Goal: Task Accomplishment & Management: Complete application form

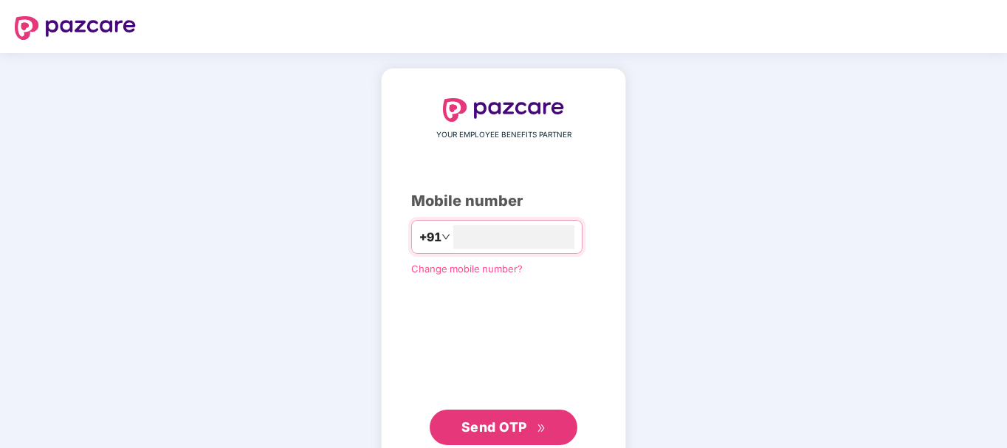
type input "**********"
click at [476, 420] on span "Send OTP" at bounding box center [495, 427] width 66 height 16
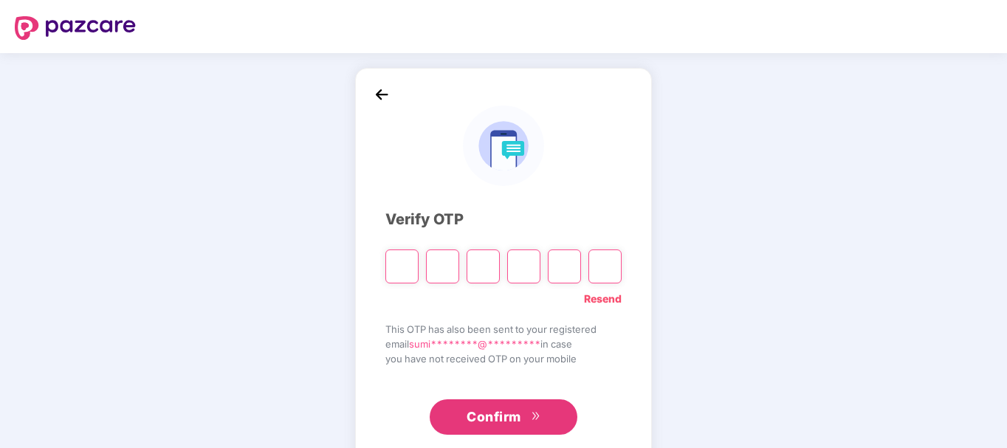
type input "*"
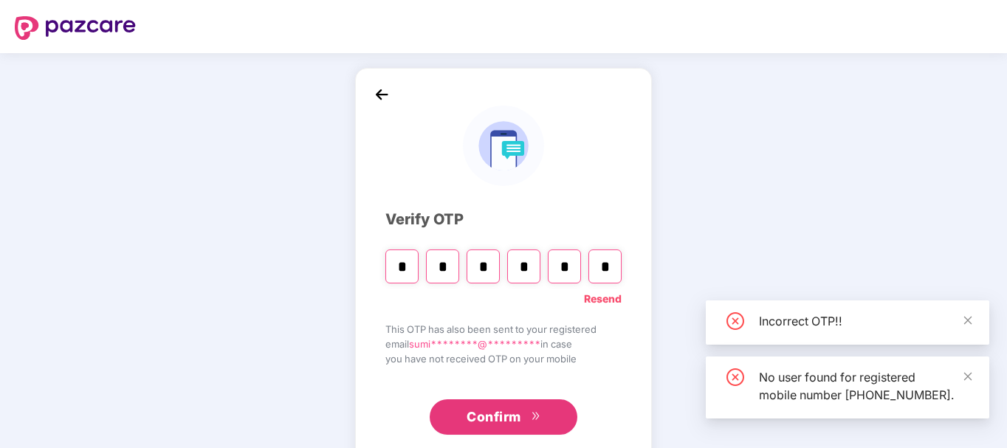
type input "*"
click at [401, 270] on input "*" at bounding box center [402, 267] width 33 height 34
type input "*"
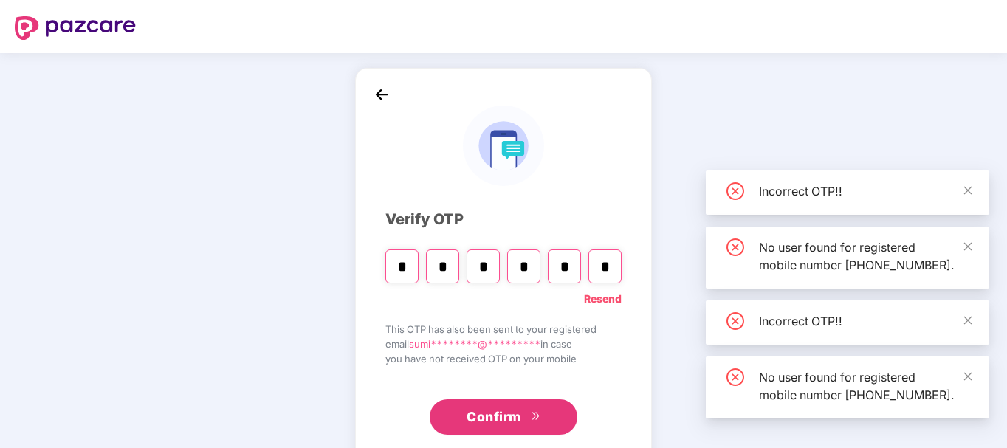
type input "*"
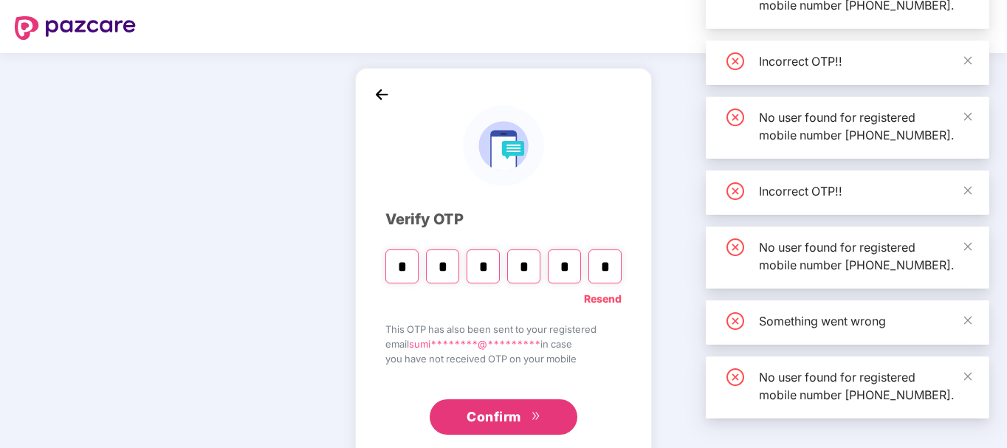
type input "*"
click at [487, 419] on span "Confirm" at bounding box center [494, 417] width 55 height 21
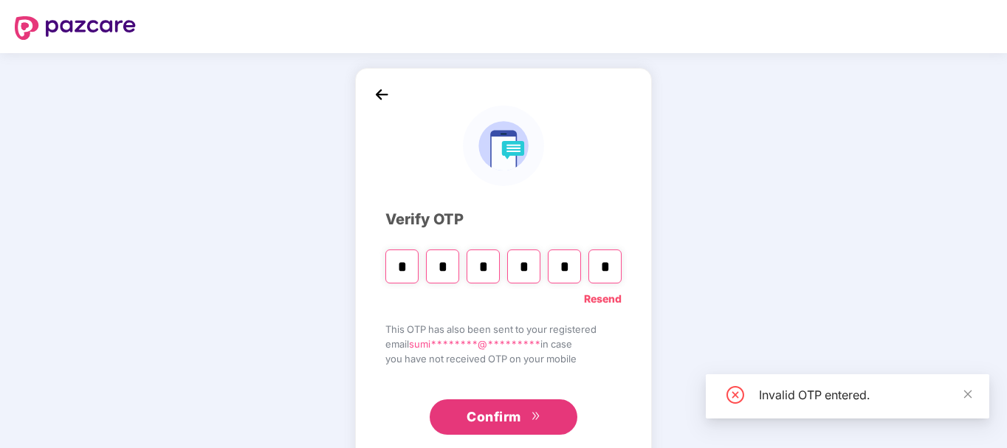
click at [499, 416] on span "Confirm" at bounding box center [494, 417] width 55 height 21
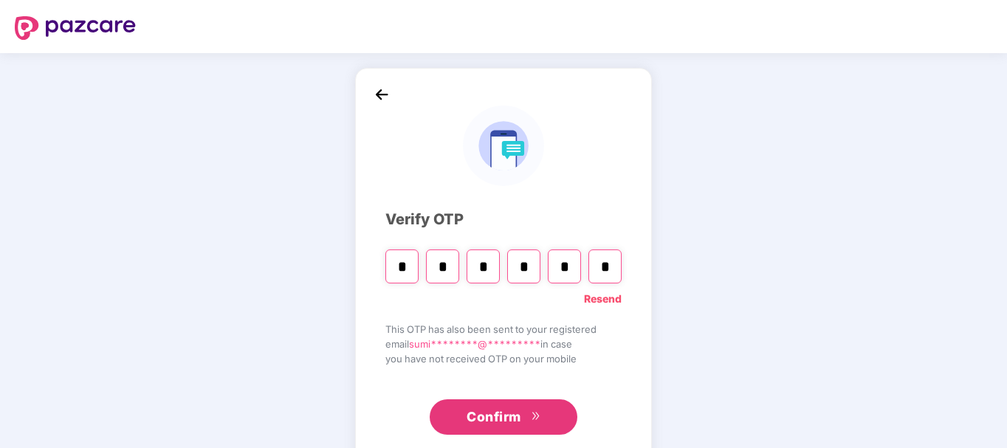
click at [597, 298] on link "Resend" at bounding box center [603, 299] width 38 height 16
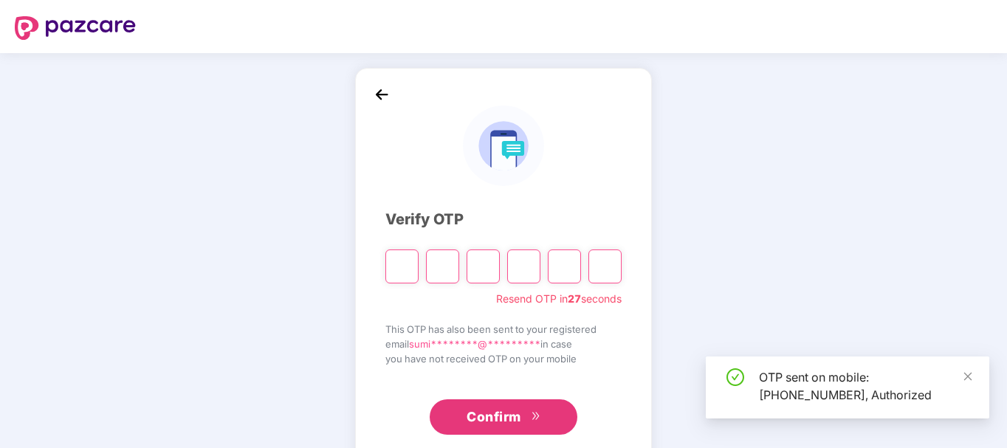
click at [409, 265] on input "Please enter verification code. Digit 1" at bounding box center [402, 267] width 33 height 34
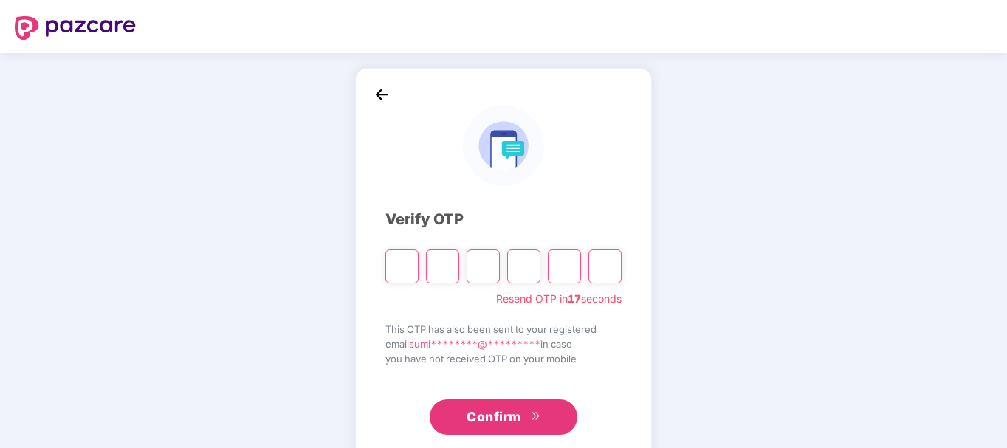
type input "*"
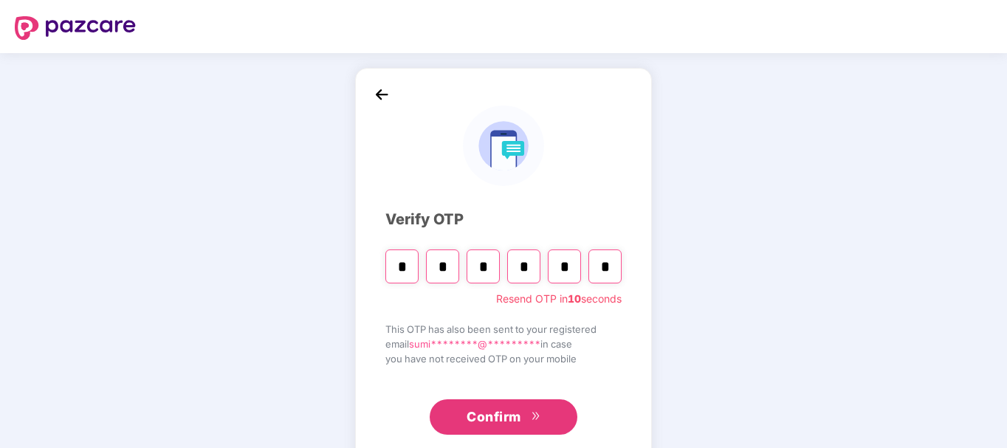
type input "*"
click at [465, 416] on button "Confirm" at bounding box center [504, 417] width 148 height 35
drag, startPoint x: 570, startPoint y: 269, endPoint x: 577, endPoint y: 278, distance: 11.7
click at [572, 271] on input "*" at bounding box center [564, 267] width 33 height 34
type input "*"
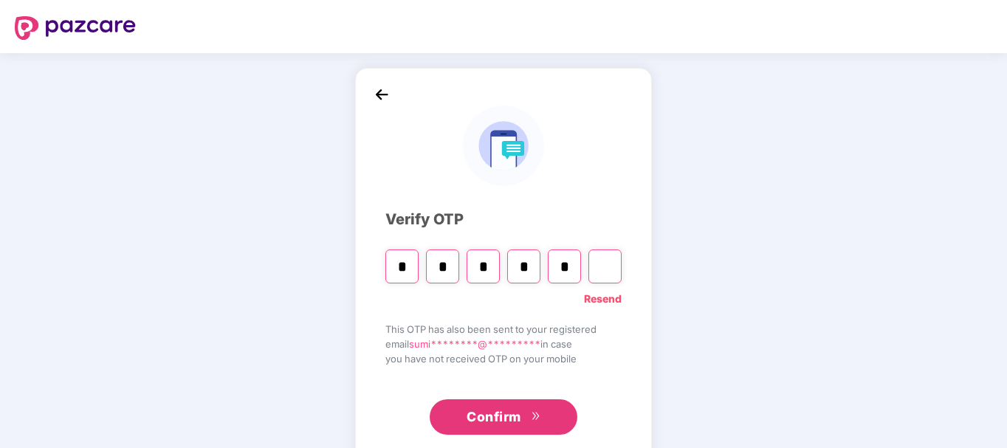
click at [409, 264] on input "*" at bounding box center [402, 267] width 33 height 34
type input "*"
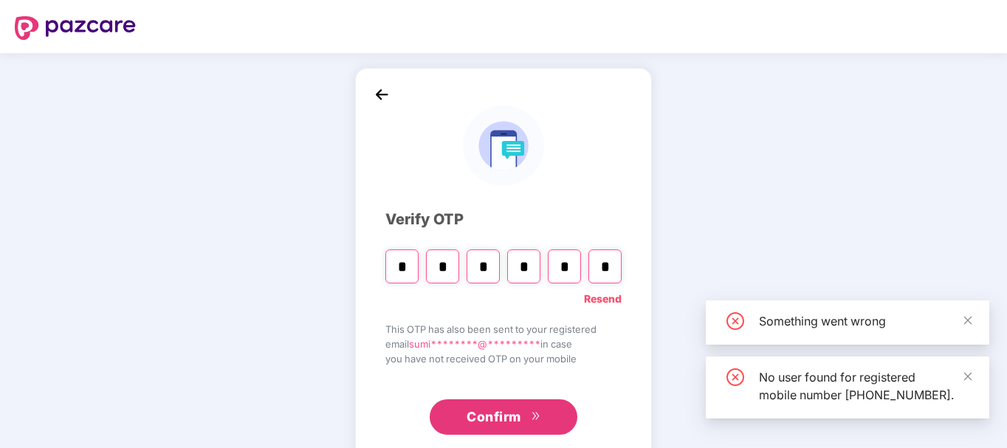
type input "*"
click at [477, 417] on span "Confirm" at bounding box center [494, 417] width 55 height 21
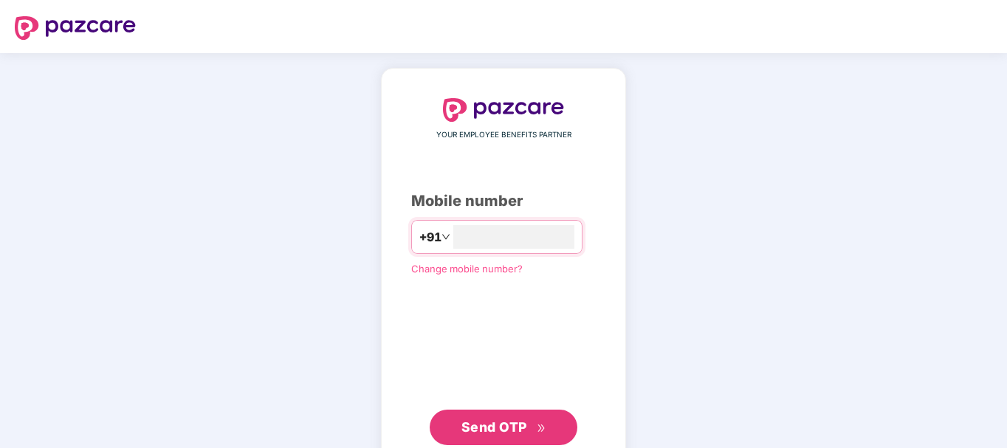
type input "**********"
click at [453, 423] on button "Send OTP" at bounding box center [504, 427] width 148 height 35
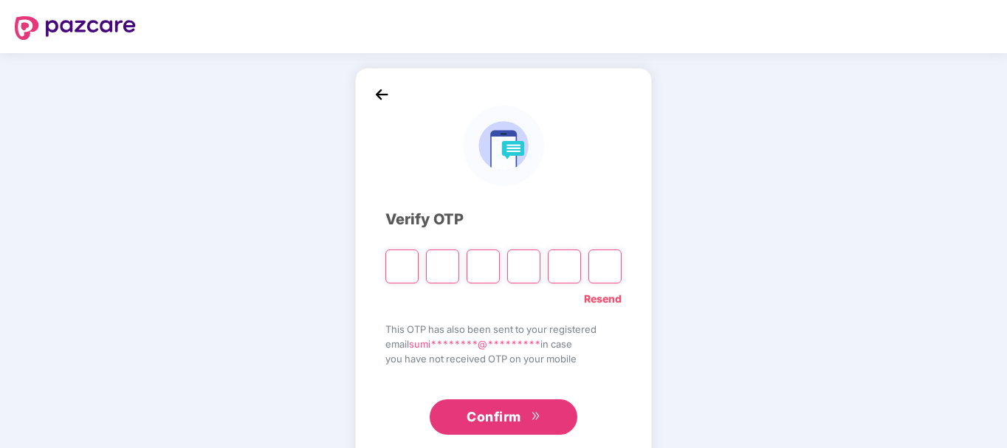
type input "*"
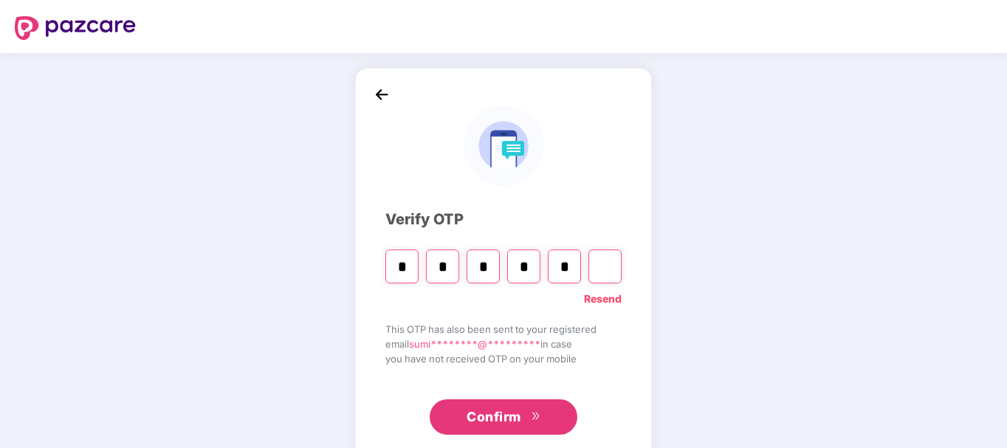
type input "*"
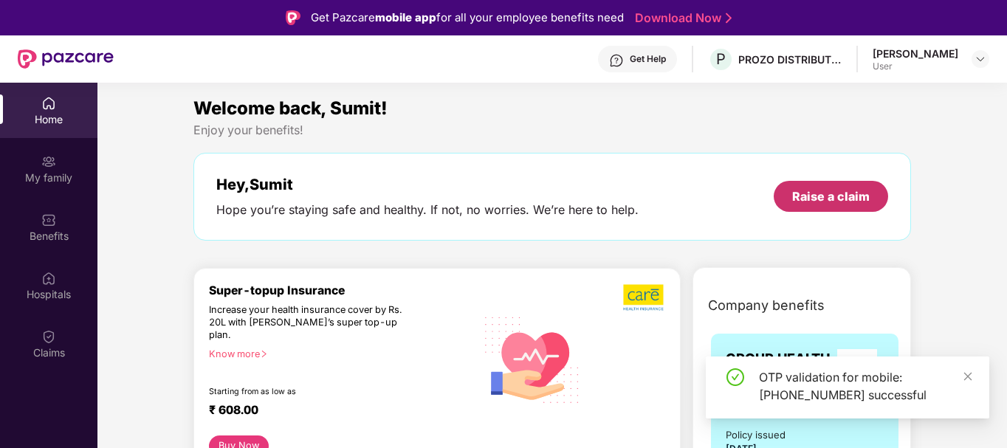
click at [835, 199] on div "Raise a claim" at bounding box center [831, 196] width 78 height 16
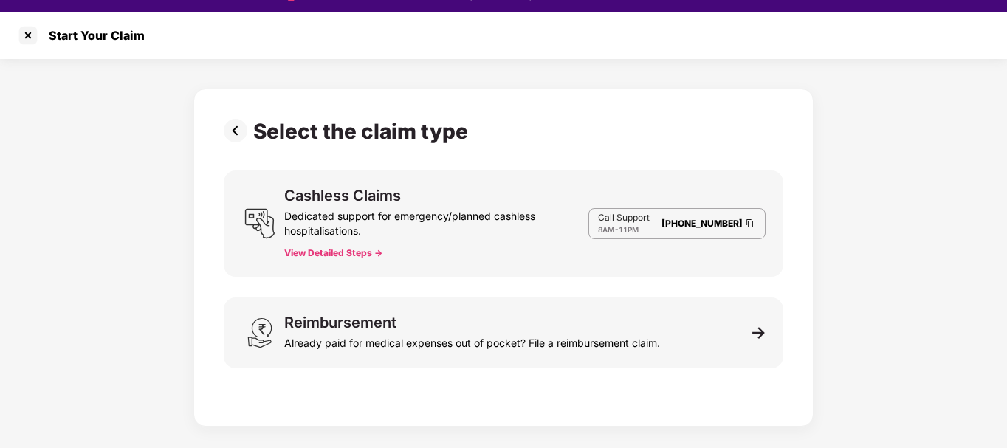
scroll to position [35, 0]
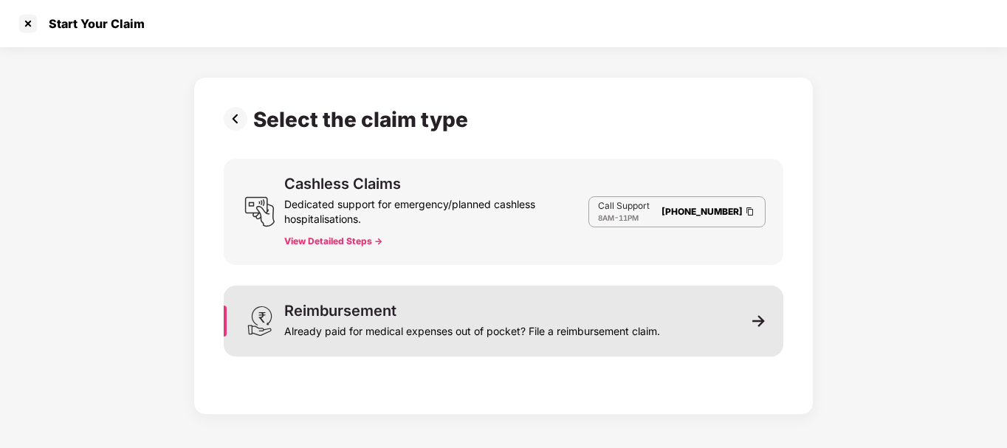
drag, startPoint x: 321, startPoint y: 313, endPoint x: 329, endPoint y: 319, distance: 10.7
click at [329, 318] on div "Reimbursement" at bounding box center [340, 311] width 112 height 15
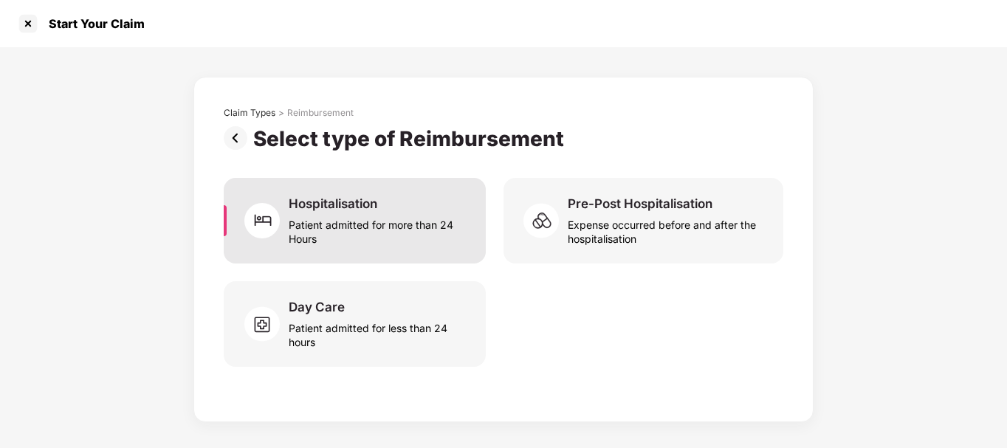
click at [383, 216] on div "Patient admitted for more than 24 Hours" at bounding box center [378, 229] width 179 height 34
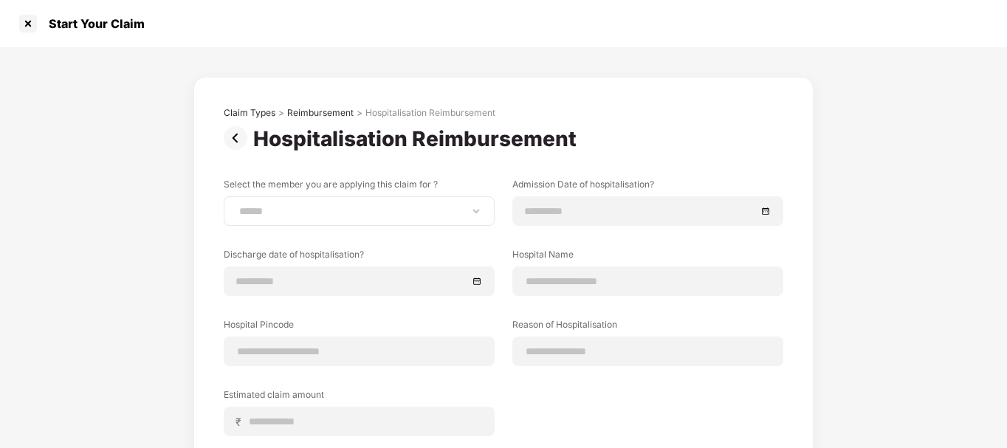
click at [369, 221] on div "**********" at bounding box center [359, 211] width 271 height 30
click at [471, 213] on select "**********" at bounding box center [359, 211] width 246 height 12
select select "**********"
click at [236, 205] on select "**********" at bounding box center [359, 211] width 246 height 12
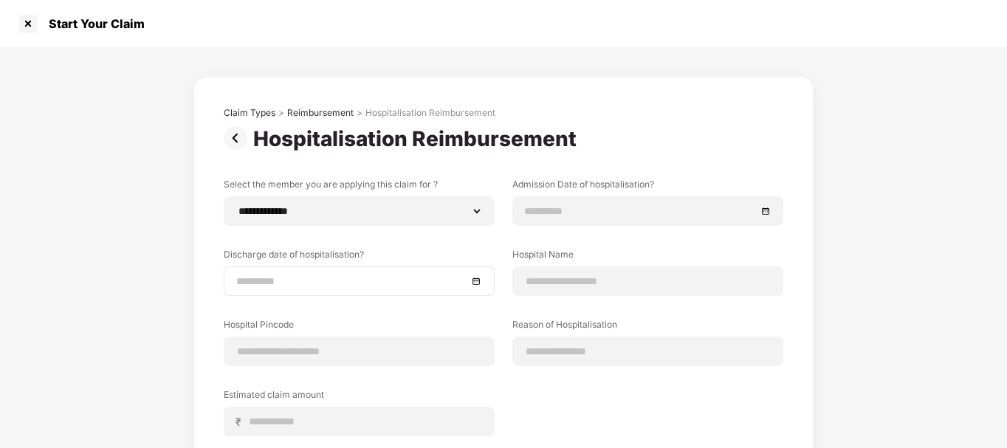
click at [479, 279] on div at bounding box center [359, 281] width 246 height 16
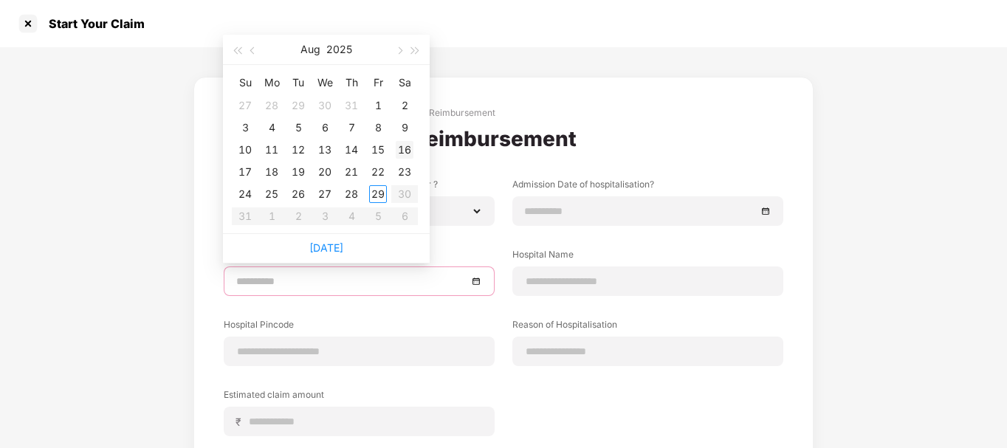
type input "**********"
click at [399, 148] on div "16" at bounding box center [405, 150] width 18 height 18
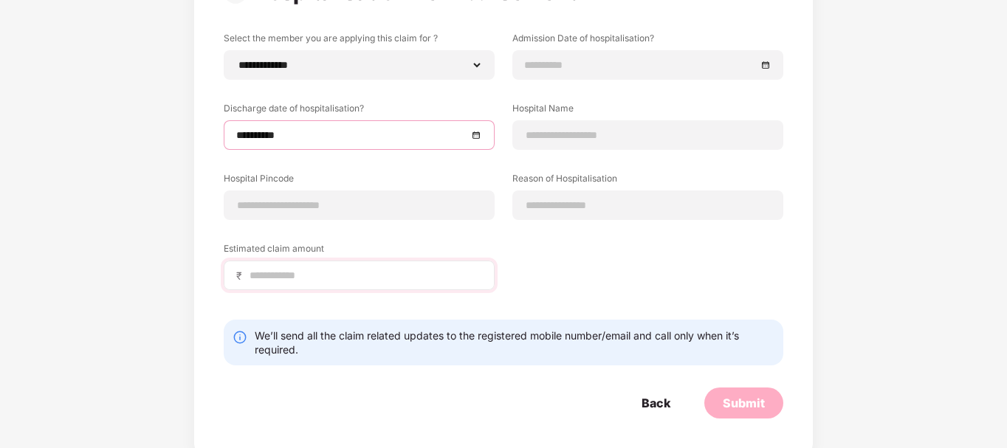
scroll to position [148, 0]
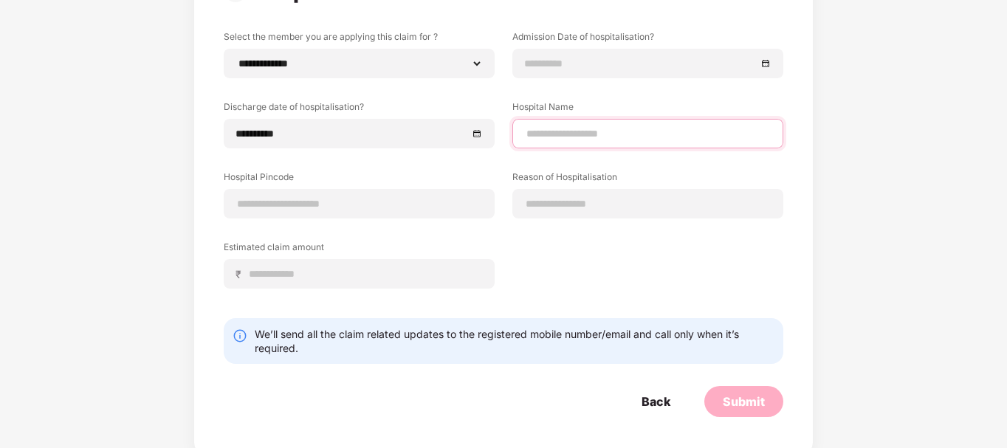
click at [535, 138] on input at bounding box center [648, 134] width 246 height 16
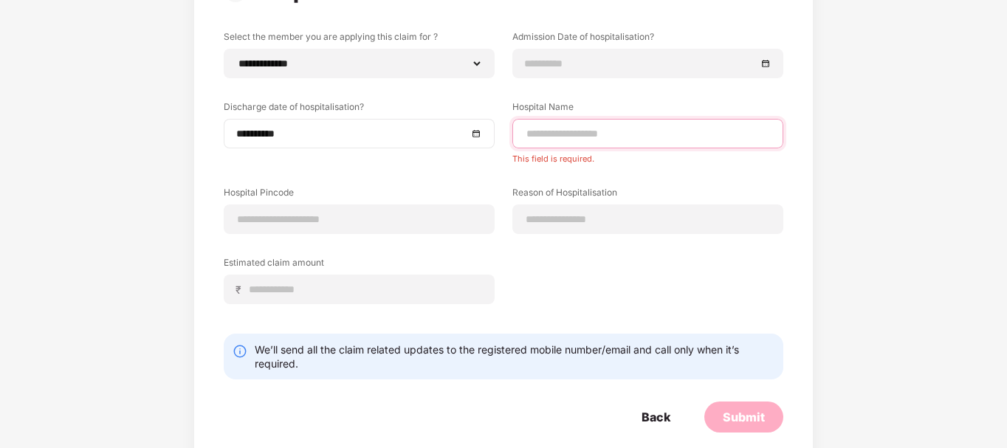
type input "*"
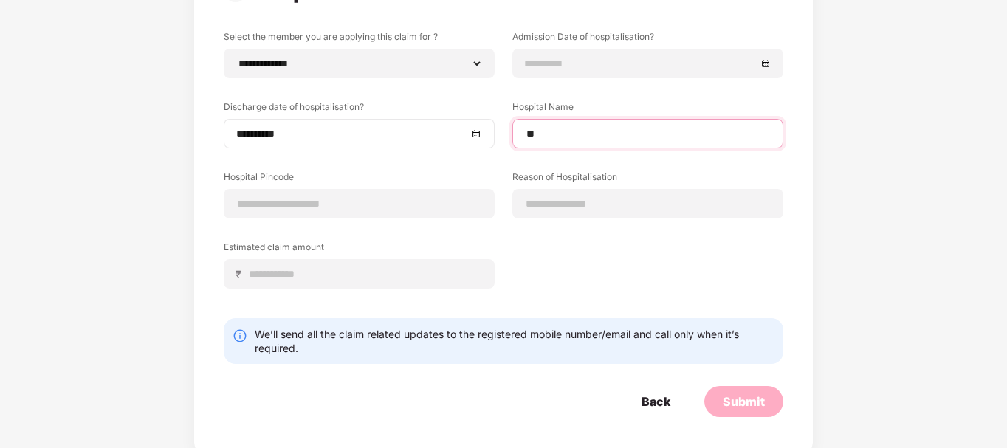
type input "*"
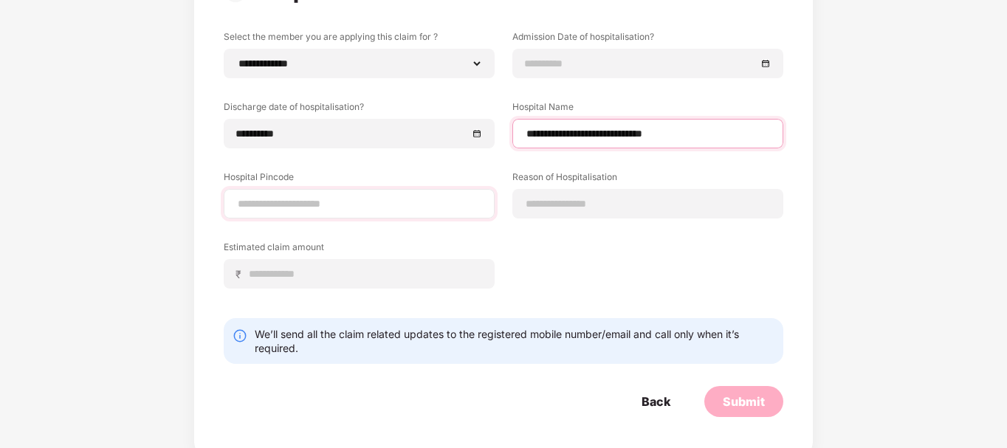
type input "**********"
click at [267, 199] on input at bounding box center [359, 204] width 246 height 16
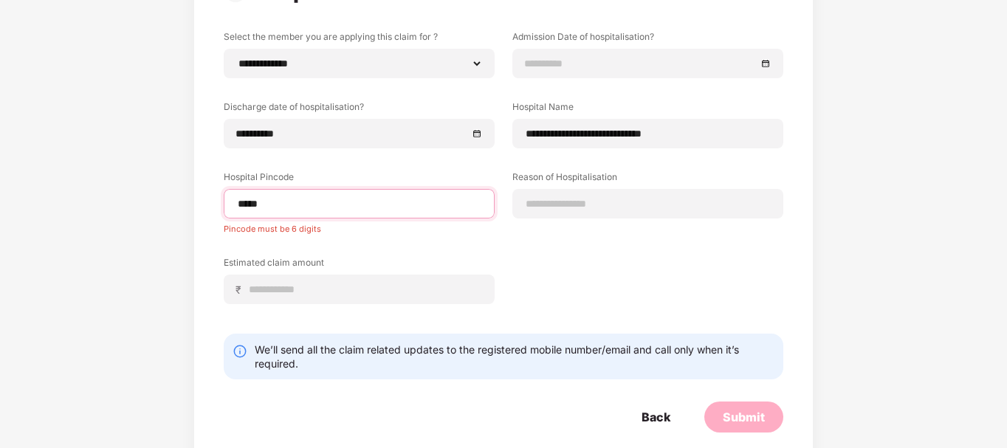
type input "******"
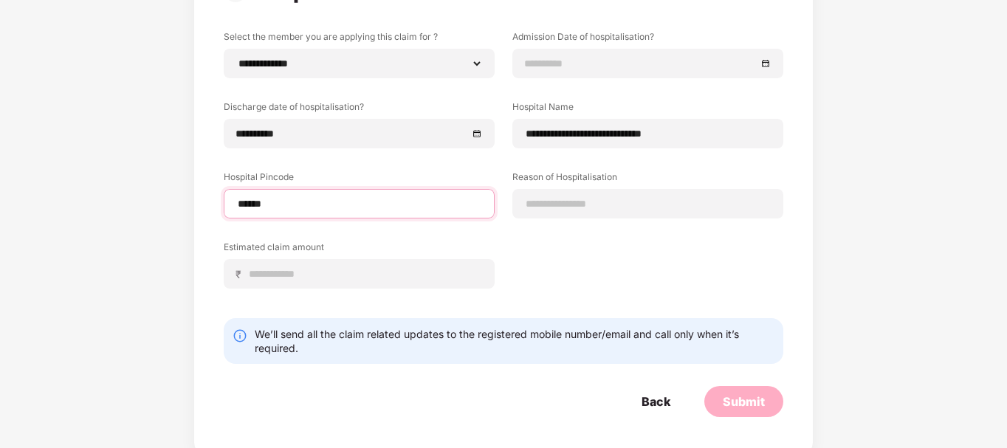
select select "*******"
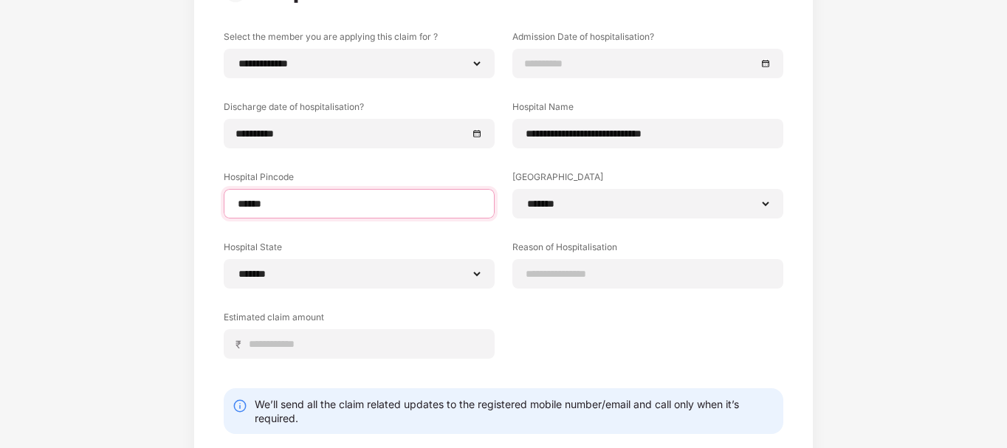
type input "******"
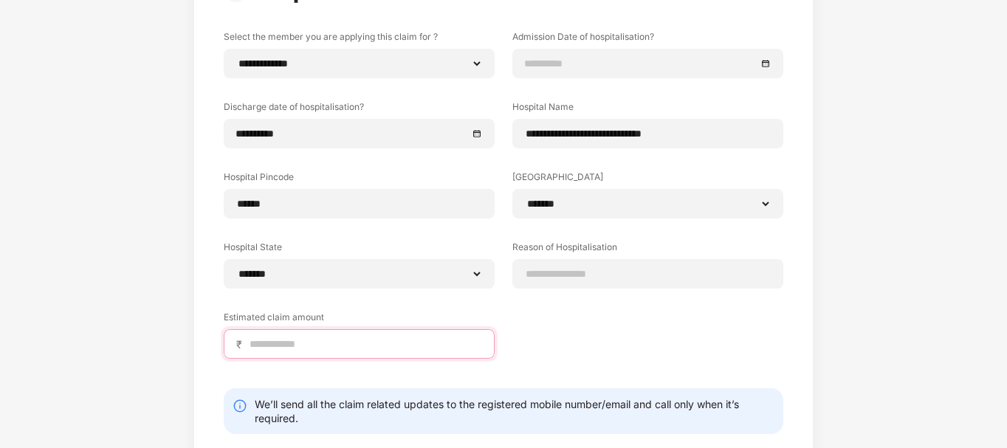
click at [306, 343] on input at bounding box center [365, 345] width 234 height 16
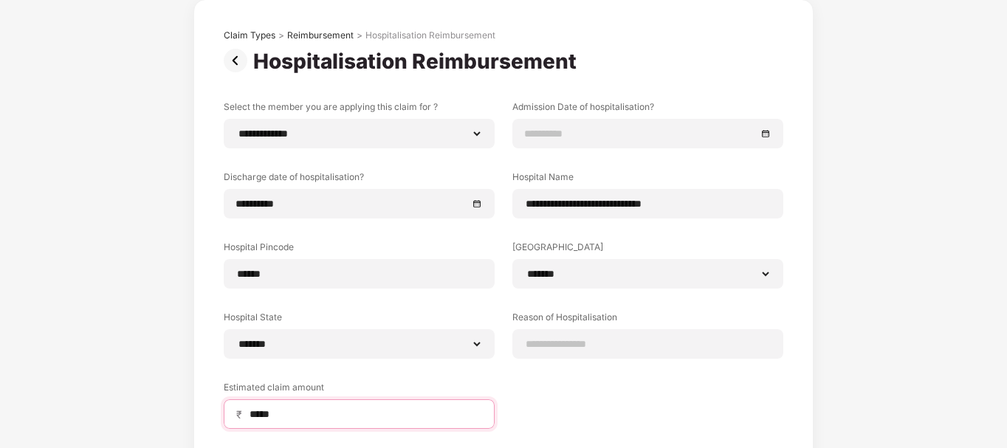
scroll to position [77, 0]
type input "*****"
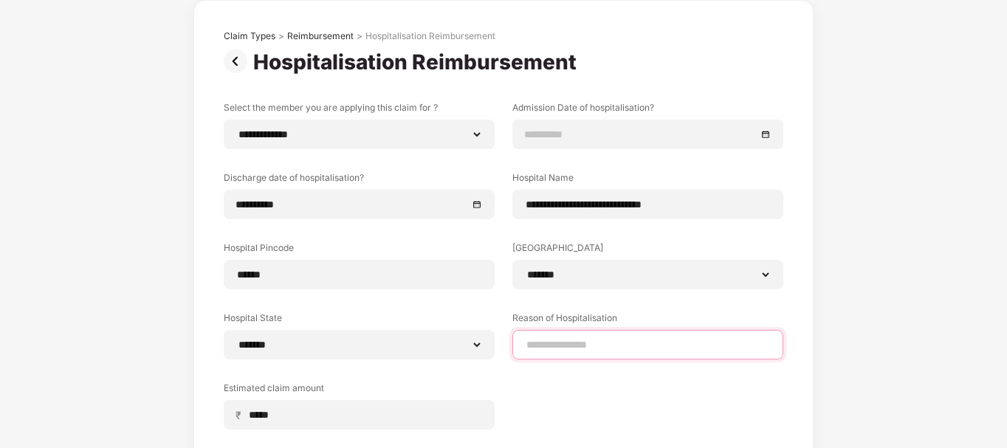
click at [581, 342] on input at bounding box center [648, 346] width 246 height 16
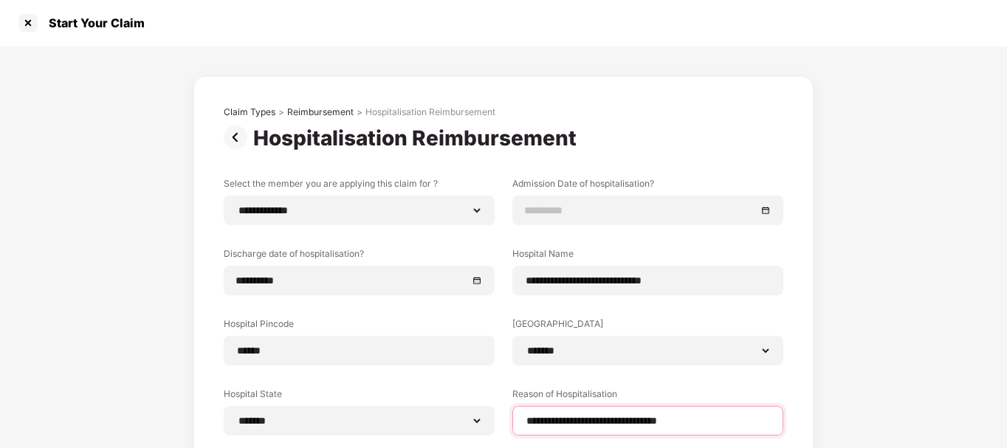
scroll to position [0, 0]
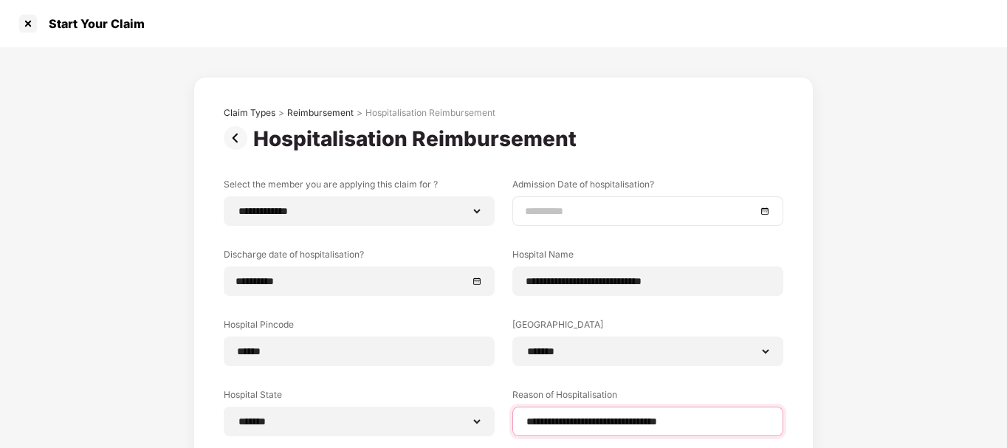
type input "**********"
click at [762, 213] on div at bounding box center [648, 211] width 246 height 16
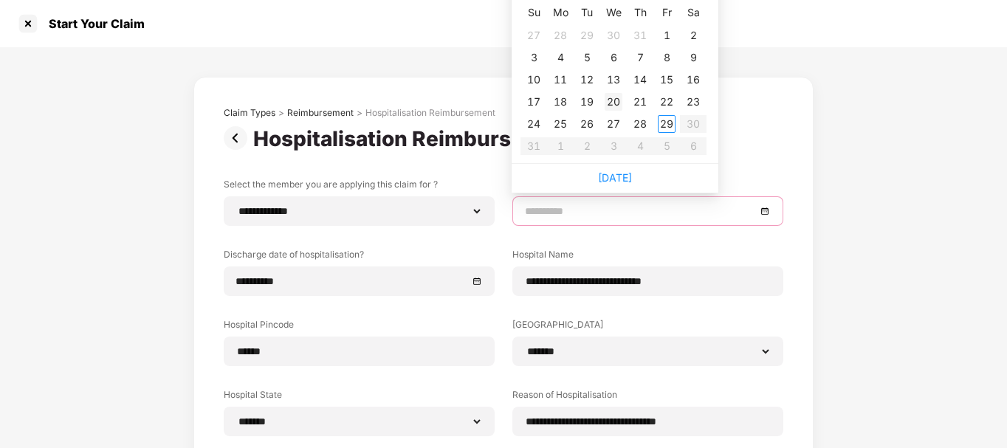
type input "**********"
click at [616, 101] on div "20" at bounding box center [614, 102] width 18 height 18
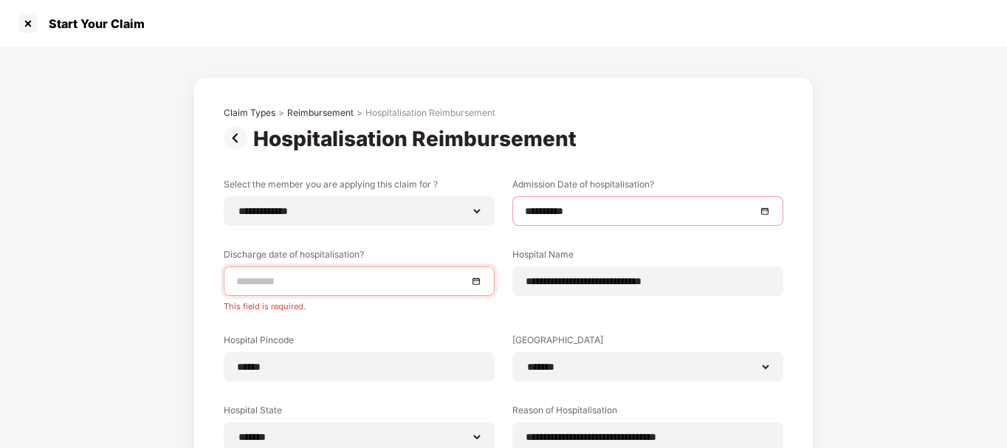
click at [475, 283] on div at bounding box center [359, 281] width 246 height 16
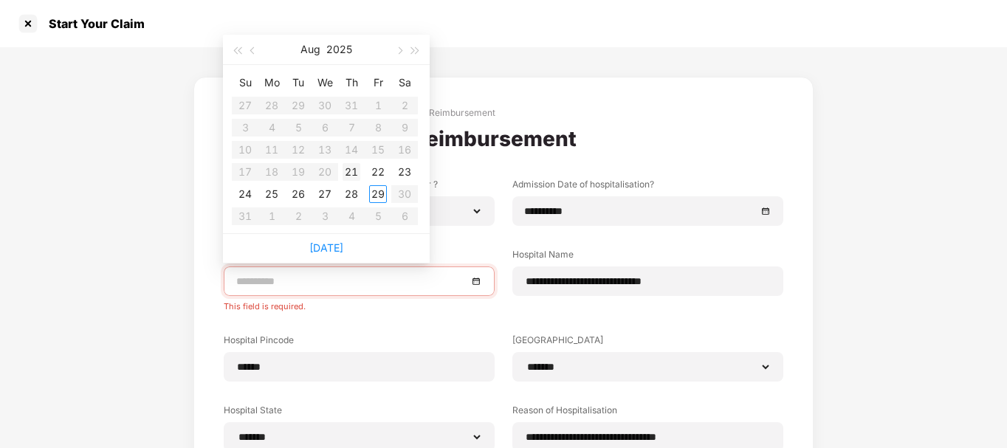
type input "**********"
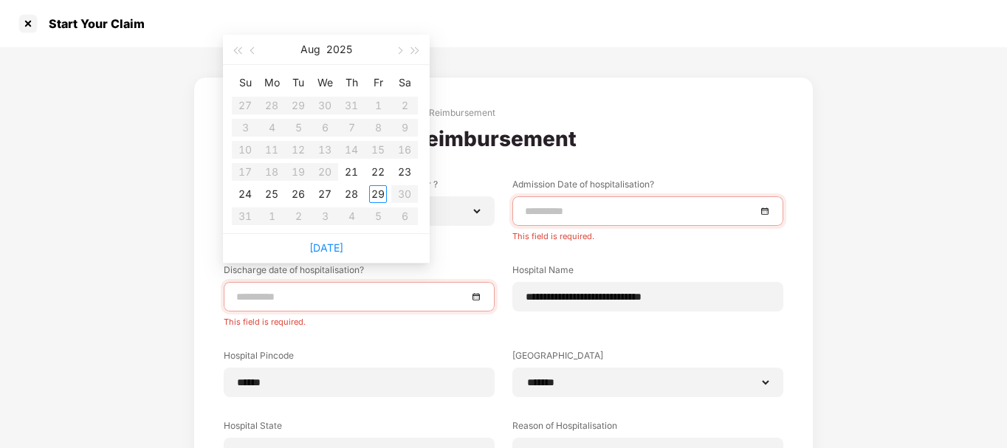
click at [579, 216] on input at bounding box center [640, 211] width 231 height 16
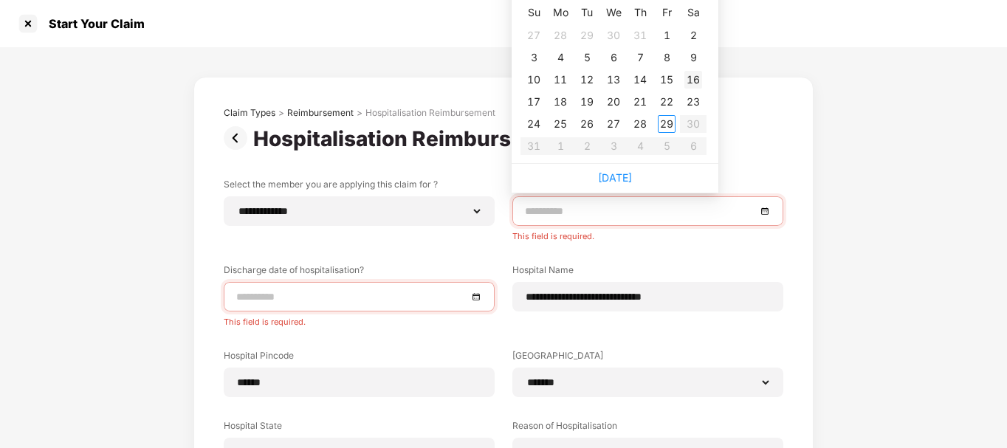
type input "**********"
click at [691, 82] on div "16" at bounding box center [694, 80] width 18 height 18
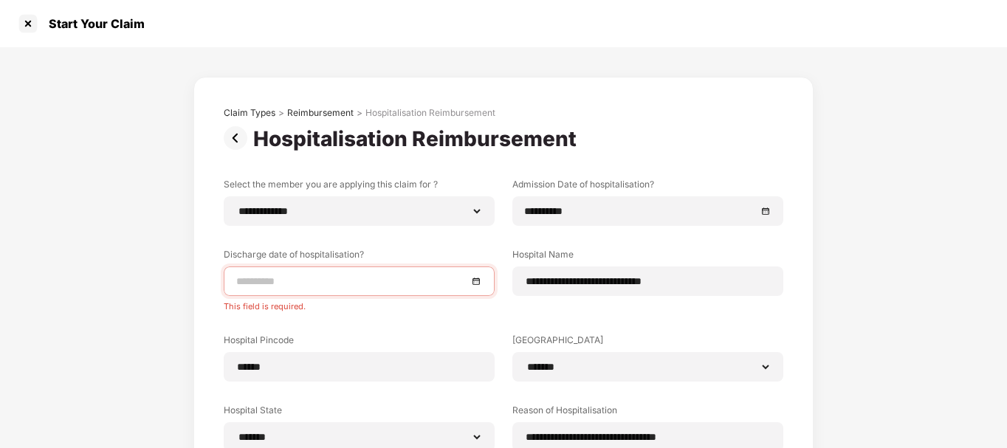
click at [479, 280] on div at bounding box center [359, 281] width 246 height 16
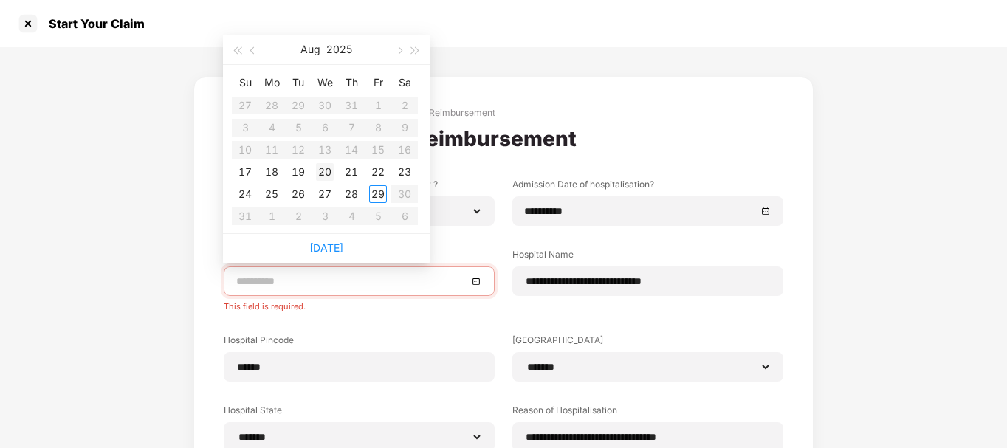
type input "**********"
click at [326, 174] on div "20" at bounding box center [325, 172] width 18 height 18
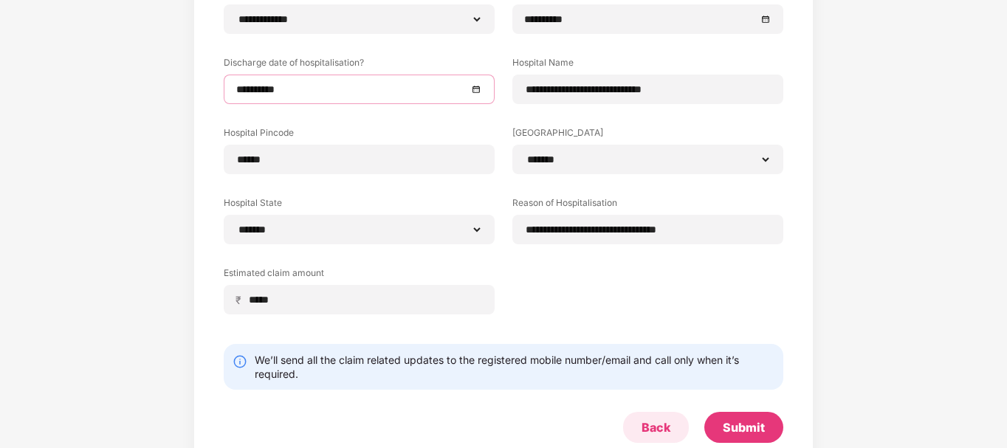
scroll to position [225, 0]
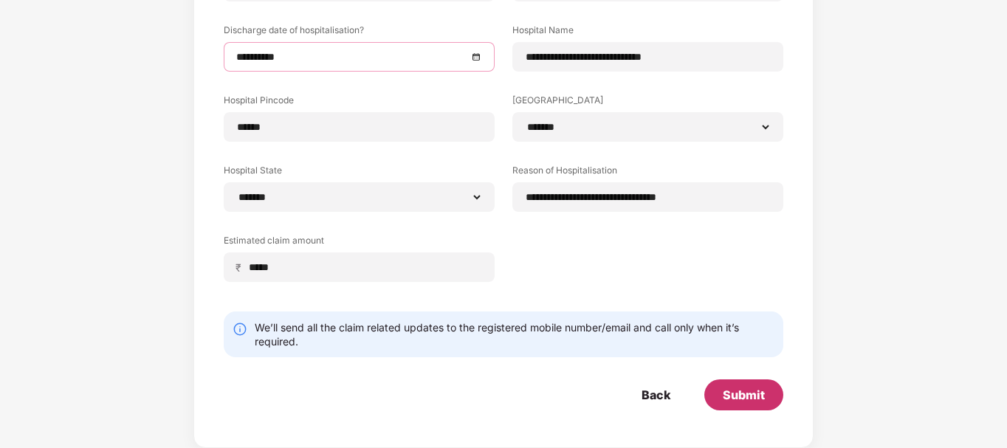
click at [727, 398] on div "Submit" at bounding box center [744, 395] width 42 height 16
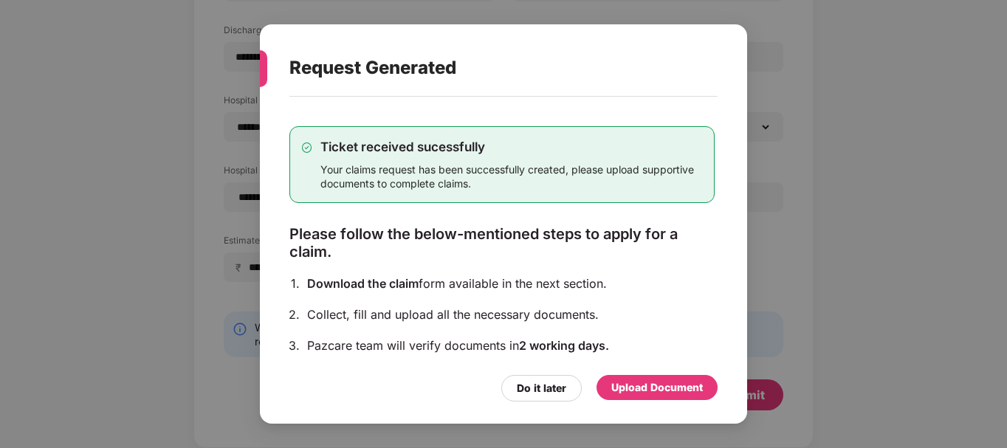
click at [632, 378] on div "Upload Document" at bounding box center [657, 387] width 121 height 25
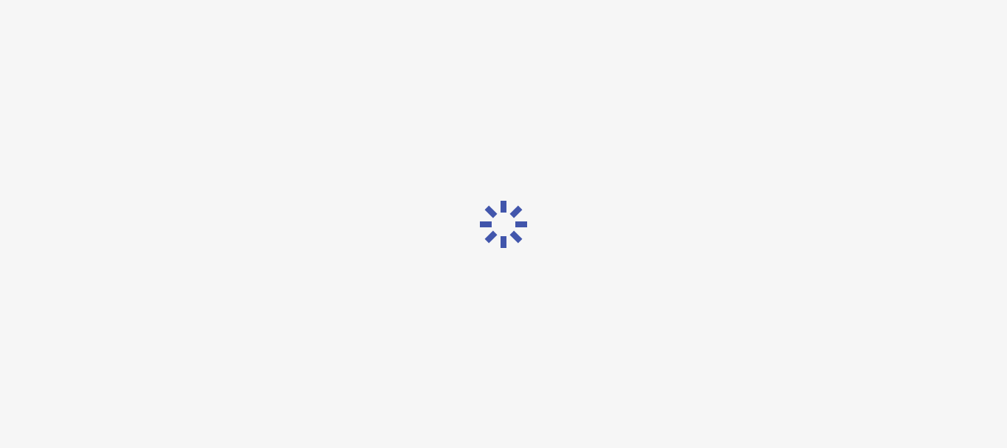
scroll to position [0, 0]
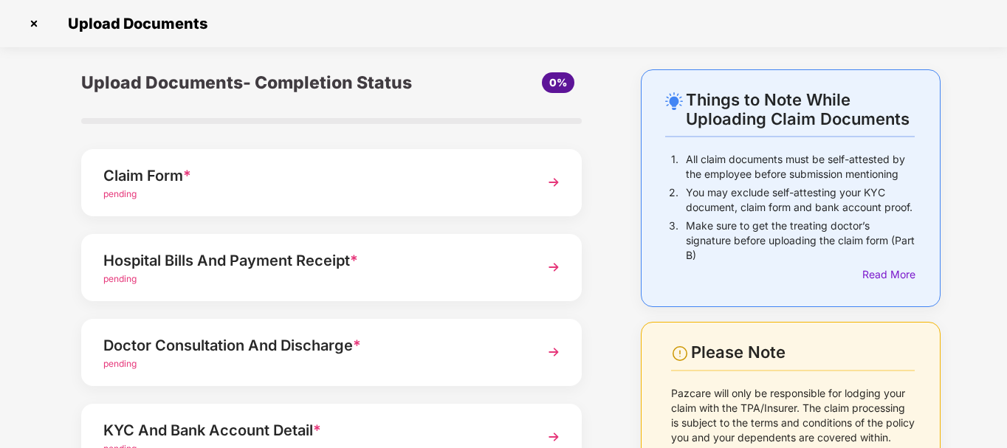
click at [165, 172] on div "Claim Form *" at bounding box center [312, 176] width 418 height 24
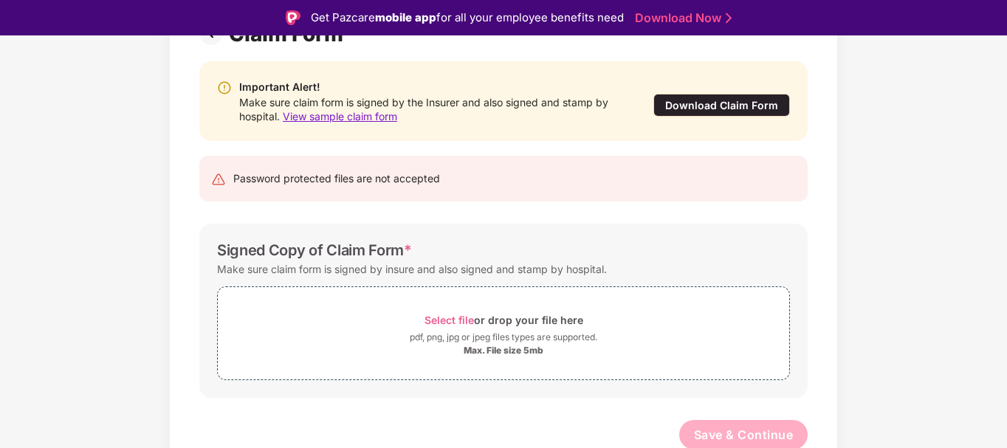
scroll to position [137, 0]
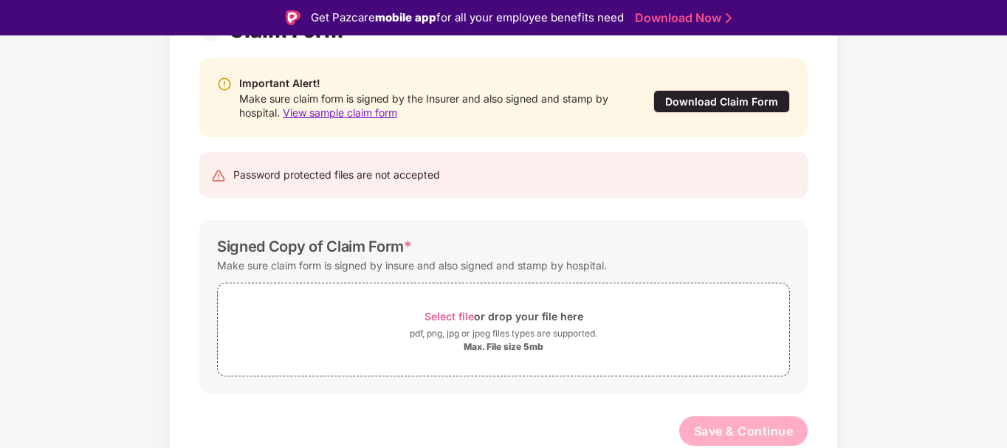
click at [698, 95] on div "Download Claim Form" at bounding box center [722, 101] width 137 height 23
click at [455, 316] on span "Select file" at bounding box center [449, 316] width 49 height 13
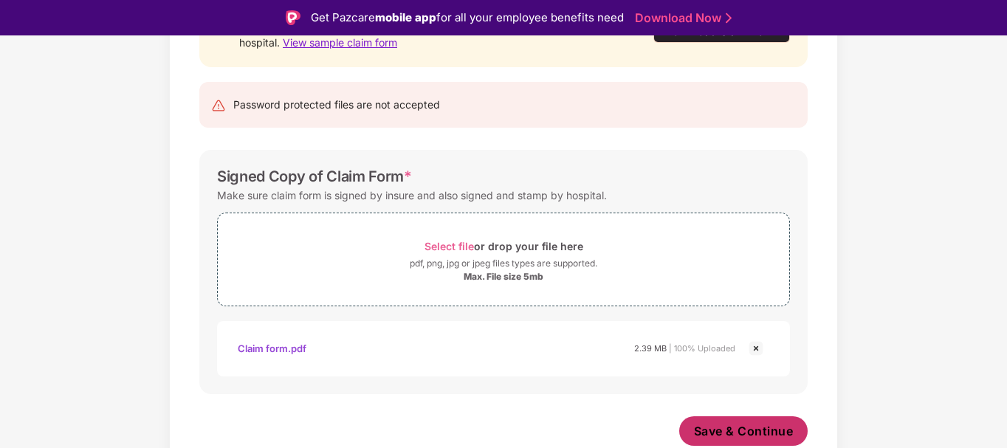
scroll to position [207, 0]
click at [710, 430] on span "Save & Continue" at bounding box center [744, 431] width 100 height 16
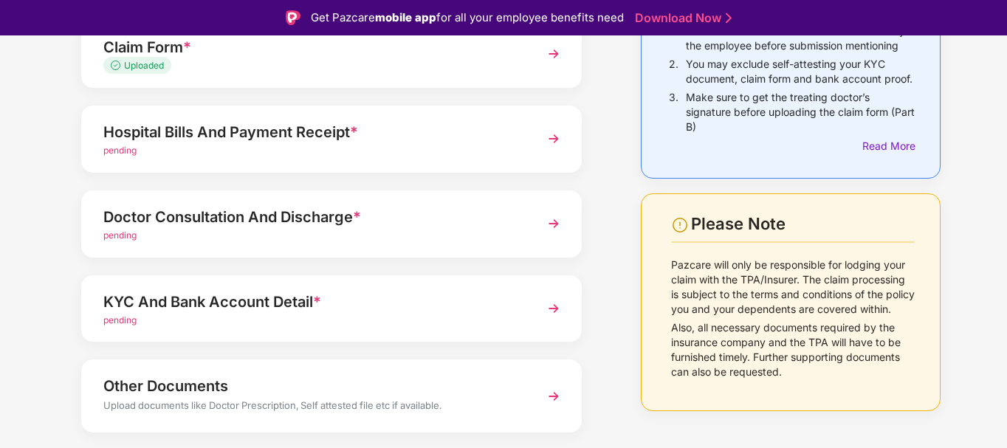
scroll to position [131, 0]
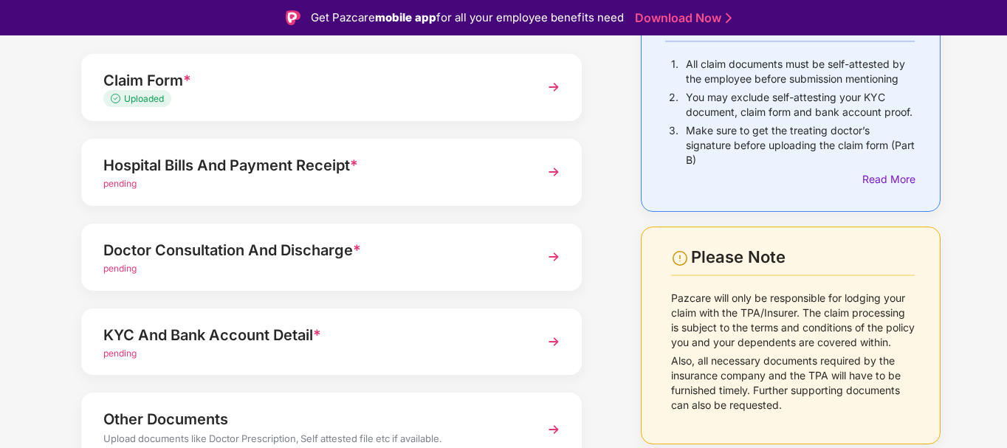
click at [284, 180] on div "pending" at bounding box center [312, 184] width 418 height 14
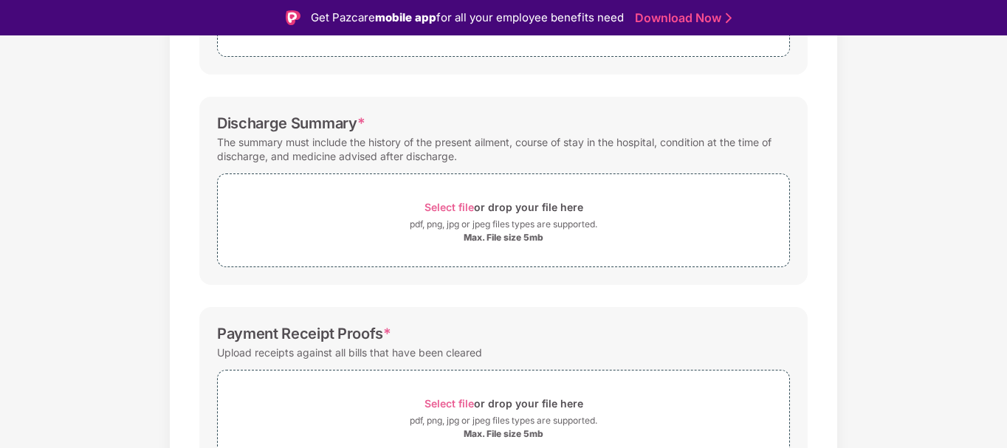
scroll to position [449, 0]
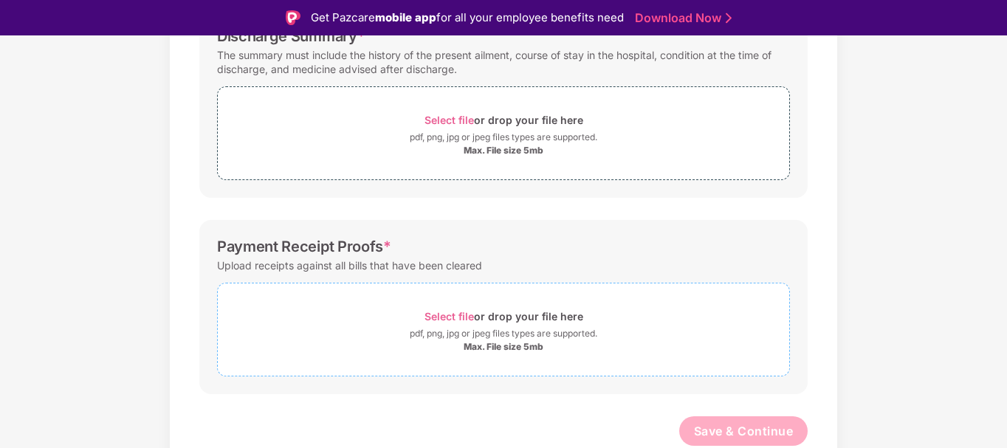
click at [455, 314] on span "Select file" at bounding box center [449, 316] width 49 height 13
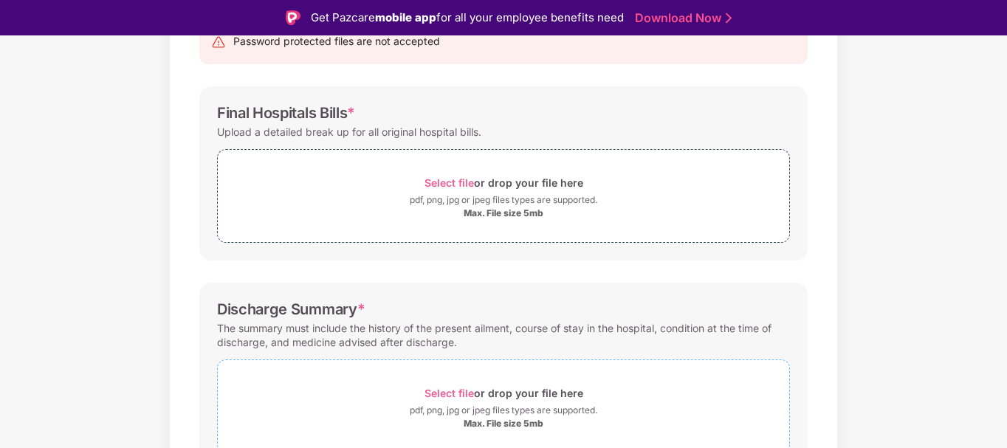
scroll to position [154, 0]
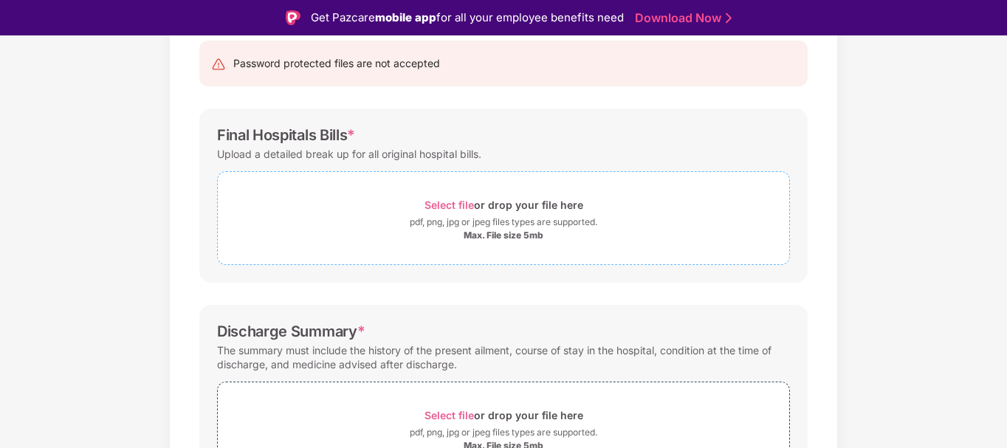
click at [460, 205] on span "Select file" at bounding box center [449, 205] width 49 height 13
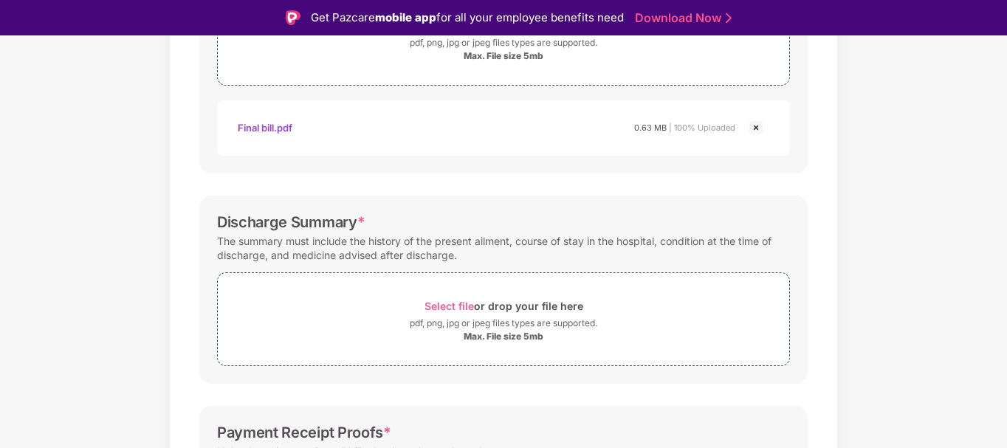
scroll to position [375, 0]
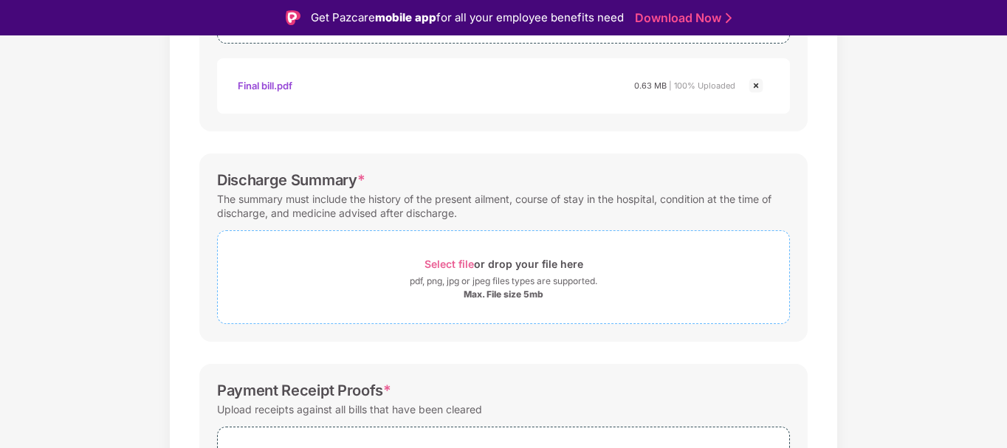
click at [434, 259] on span "Select file" at bounding box center [449, 264] width 49 height 13
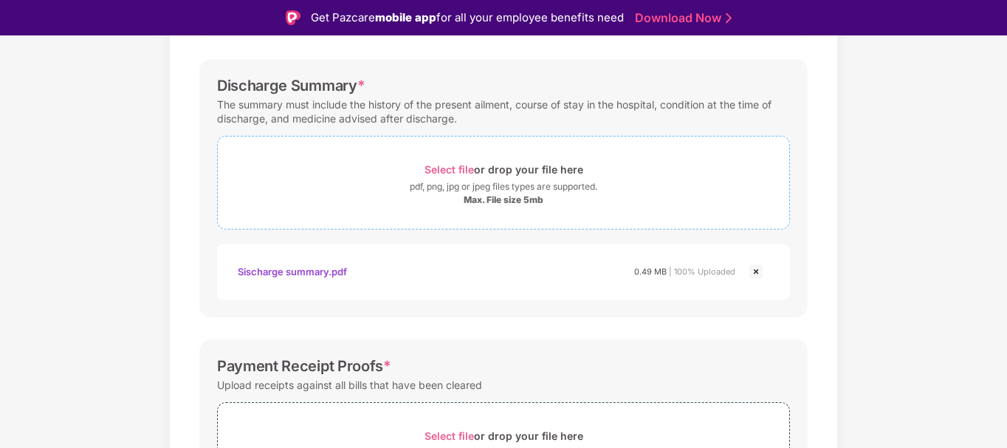
scroll to position [660, 0]
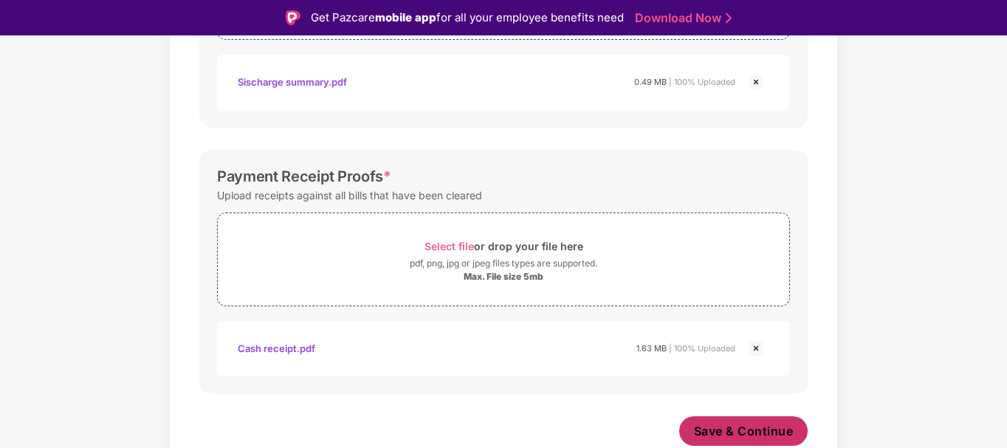
click at [727, 429] on span "Save & Continue" at bounding box center [744, 431] width 100 height 16
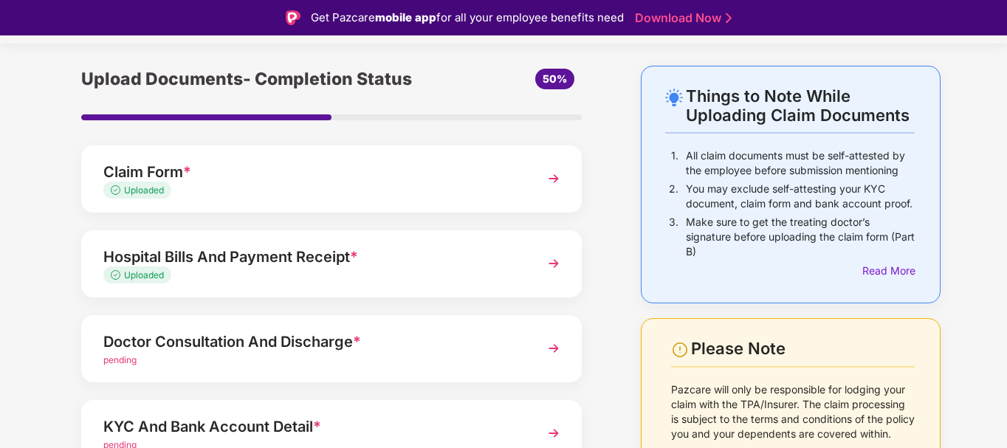
scroll to position [74, 0]
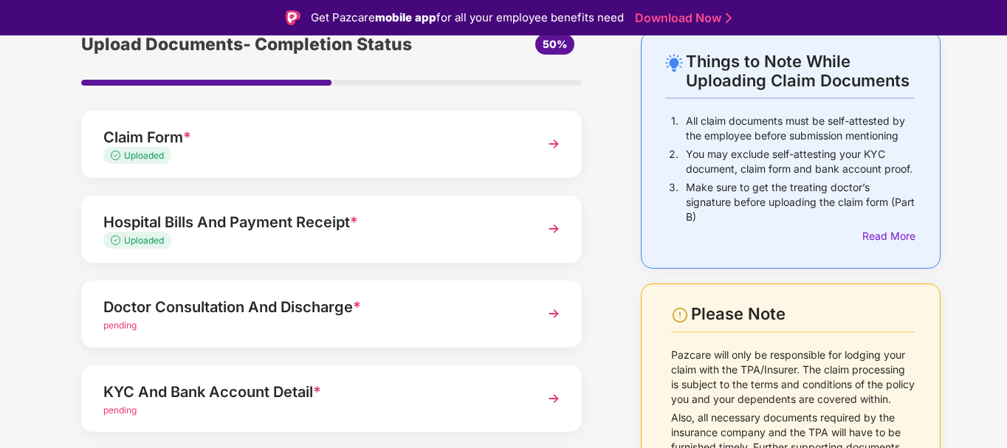
click at [227, 315] on div "Doctor Consultation And Discharge *" at bounding box center [312, 307] width 418 height 24
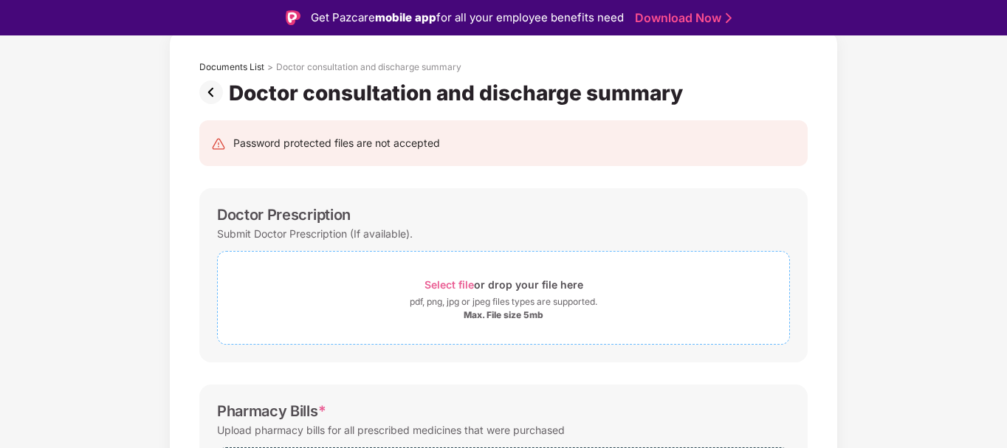
click at [442, 288] on span "Select file" at bounding box center [449, 284] width 49 height 13
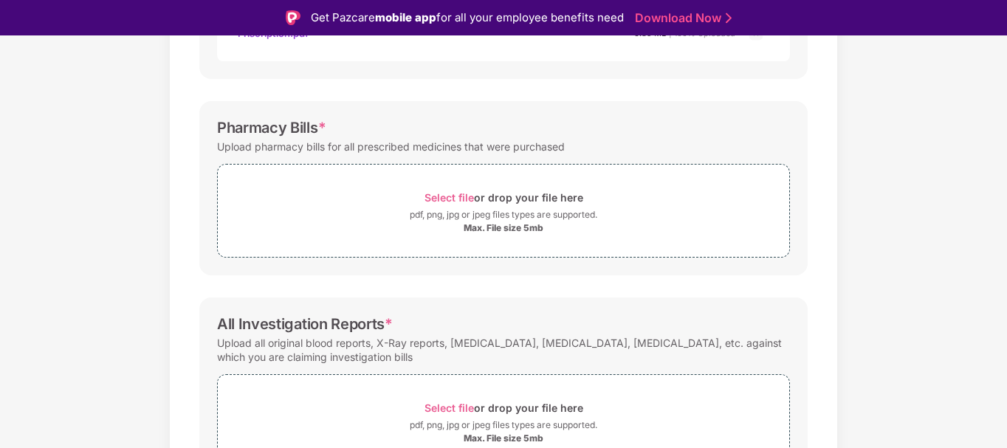
scroll to position [443, 0]
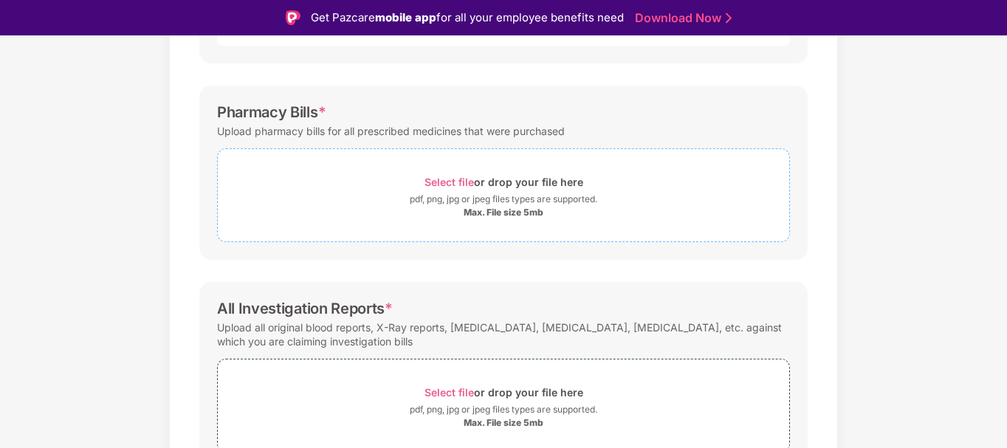
click at [435, 181] on span "Select file" at bounding box center [449, 182] width 49 height 13
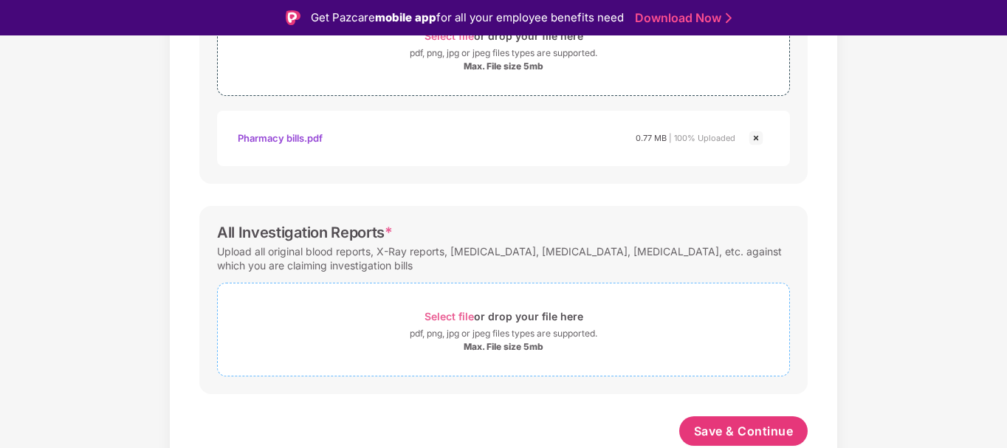
scroll to position [35, 0]
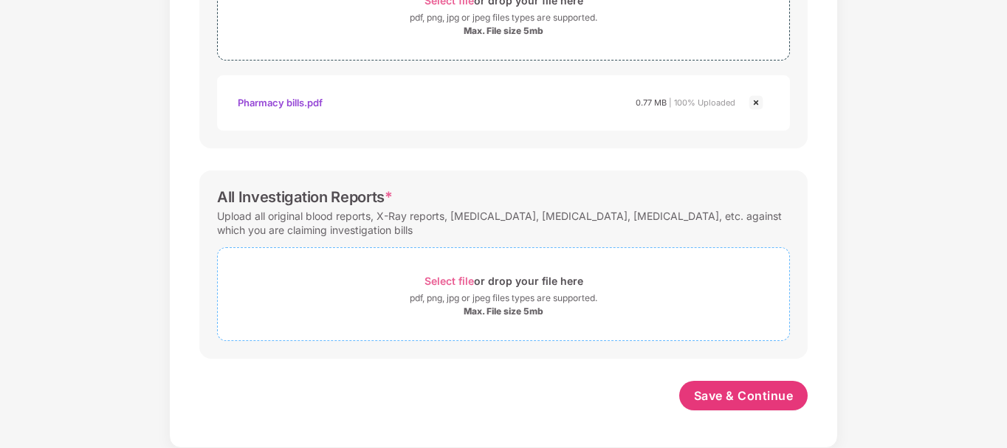
click at [448, 282] on span "Select file" at bounding box center [449, 281] width 49 height 13
click at [432, 281] on span "Select file" at bounding box center [449, 281] width 49 height 13
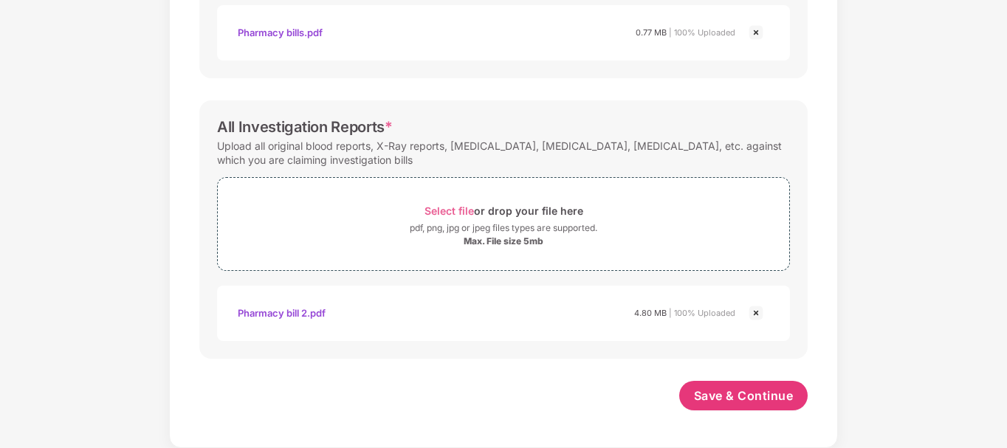
scroll to position [660, 0]
click at [724, 397] on span "Save & Continue" at bounding box center [744, 396] width 100 height 16
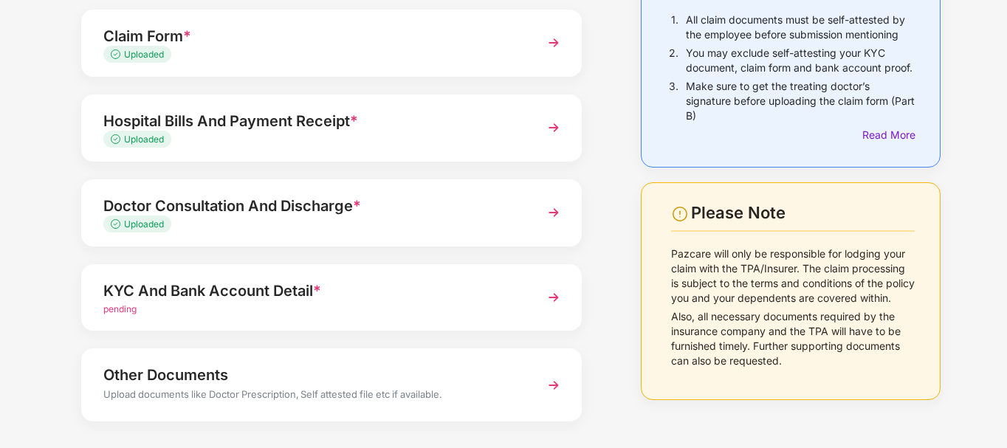
scroll to position [148, 0]
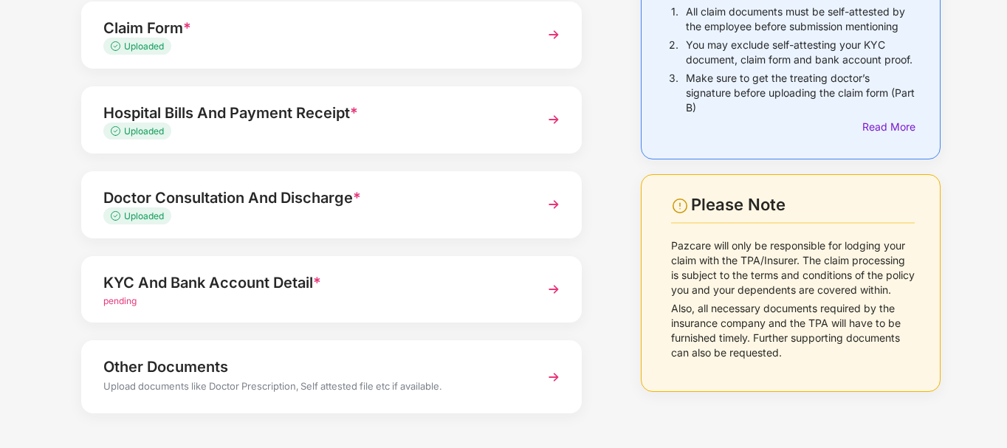
click at [255, 290] on div "KYC And Bank Account Detail *" at bounding box center [312, 283] width 418 height 24
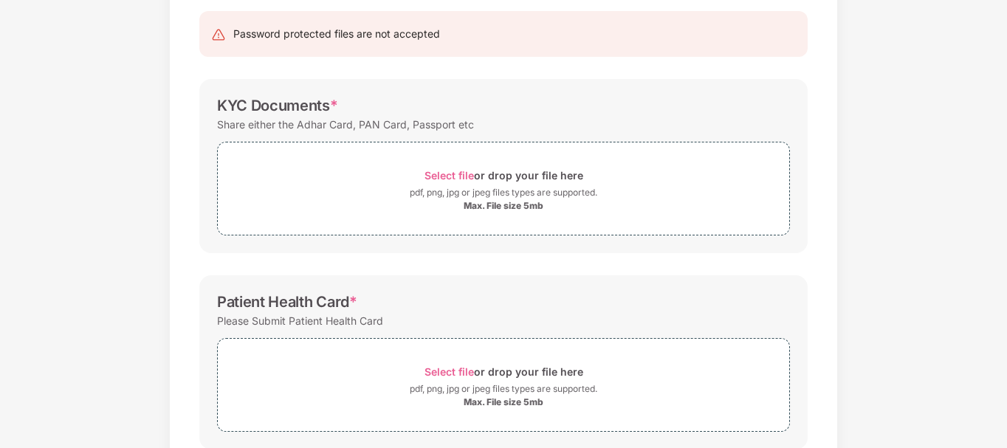
scroll to position [0, 0]
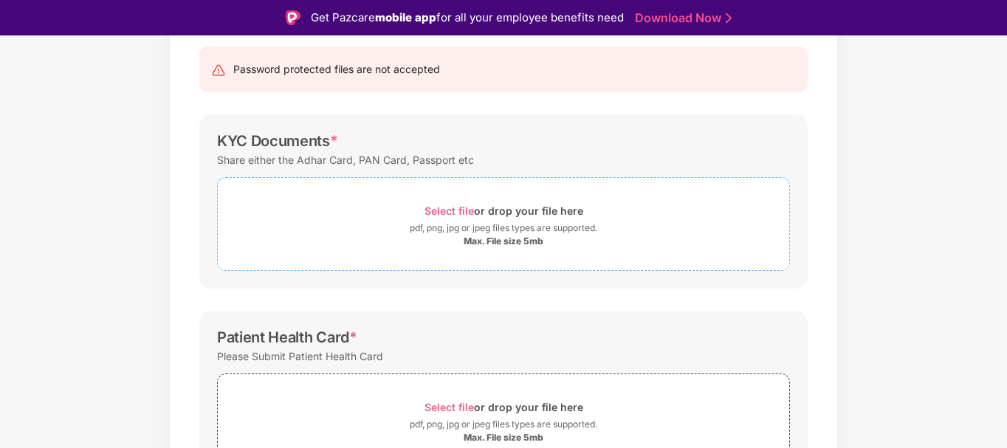
click at [445, 210] on span "Select file" at bounding box center [449, 211] width 49 height 13
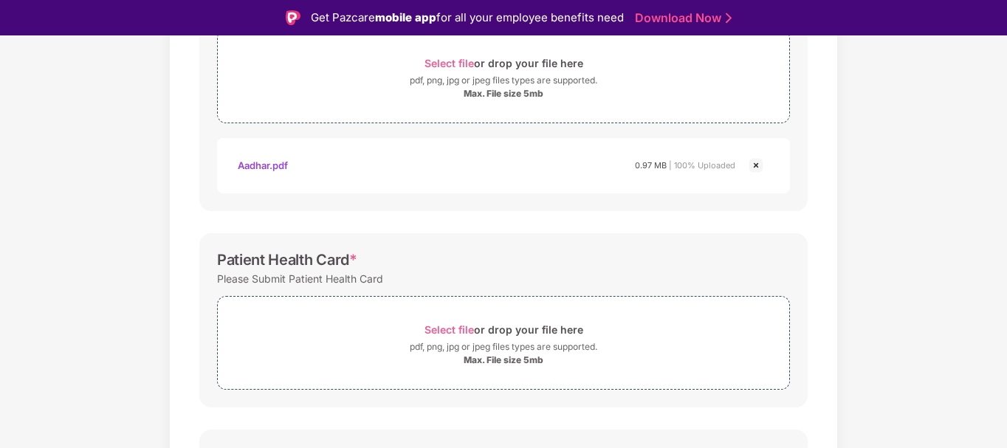
scroll to position [369, 0]
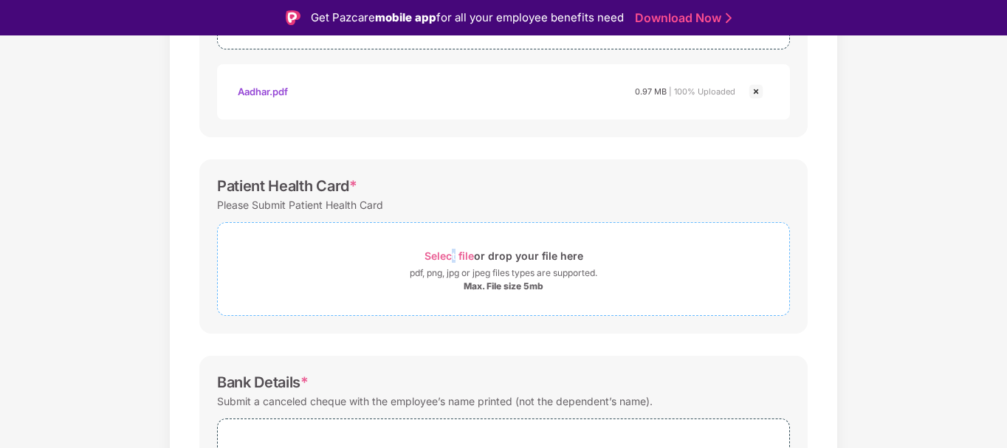
click at [453, 254] on span "Select file" at bounding box center [449, 256] width 49 height 13
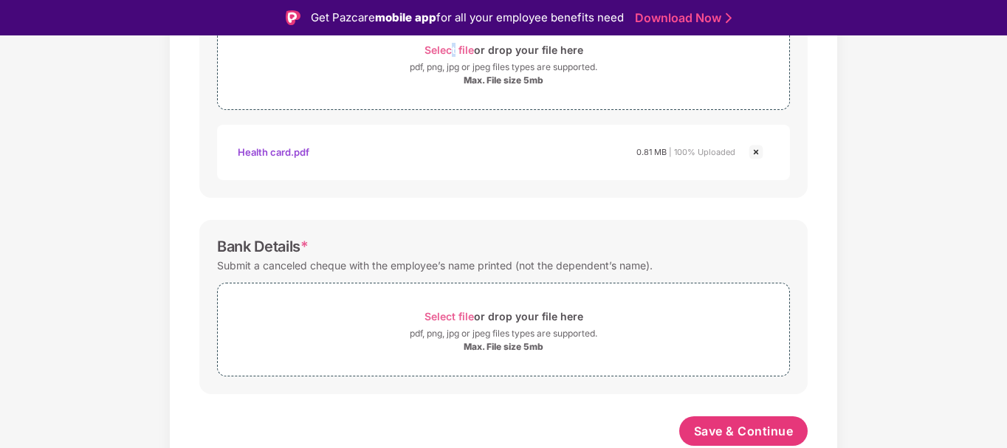
scroll to position [575, 0]
click at [436, 318] on span "Select file" at bounding box center [449, 316] width 49 height 13
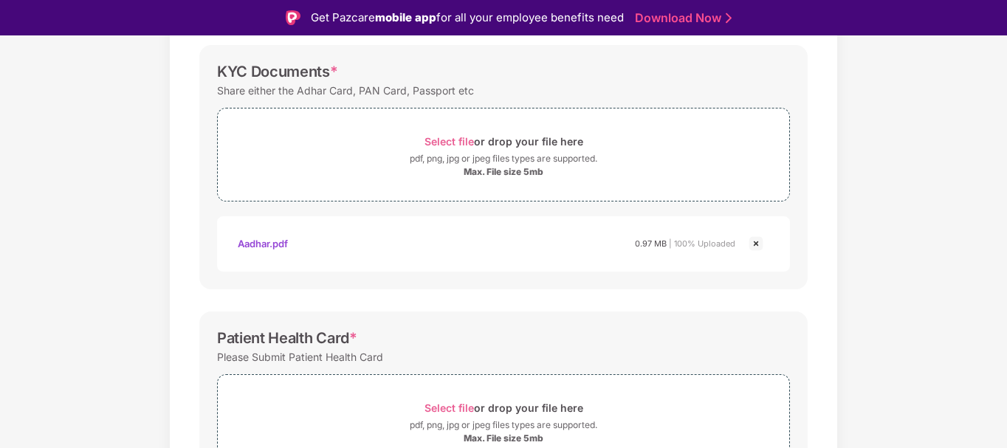
scroll to position [132, 0]
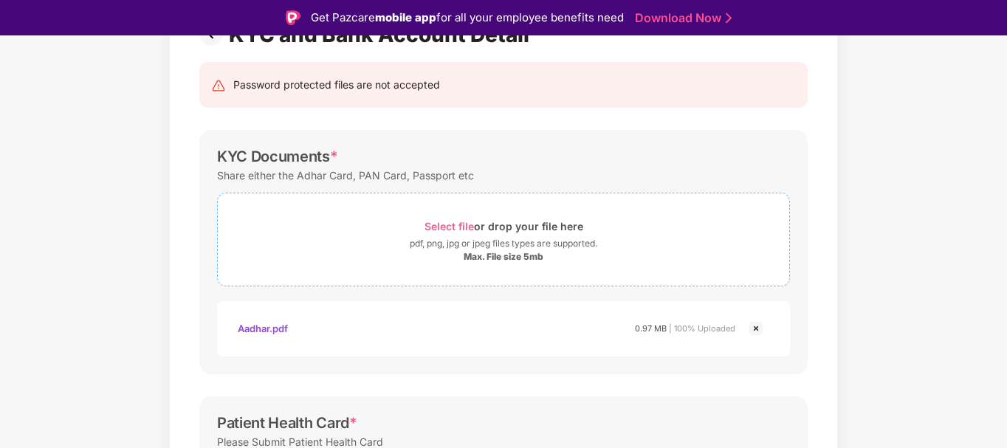
click at [448, 227] on span "Select file" at bounding box center [449, 226] width 49 height 13
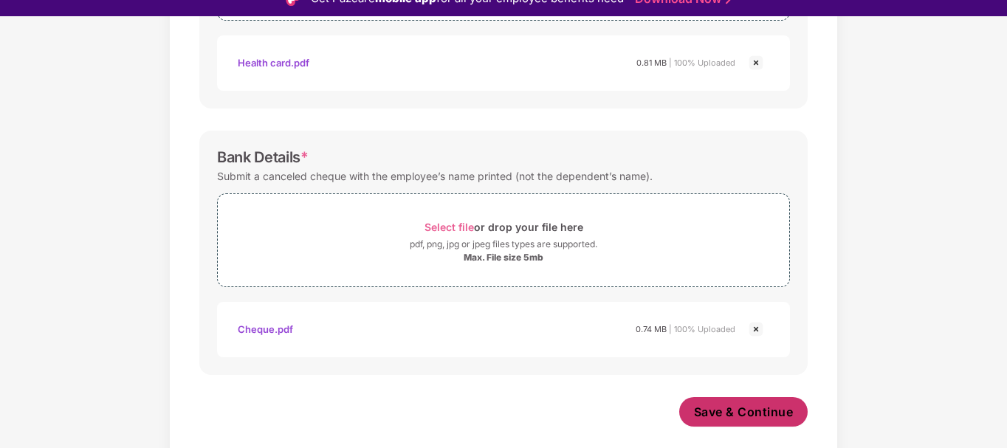
scroll to position [35, 0]
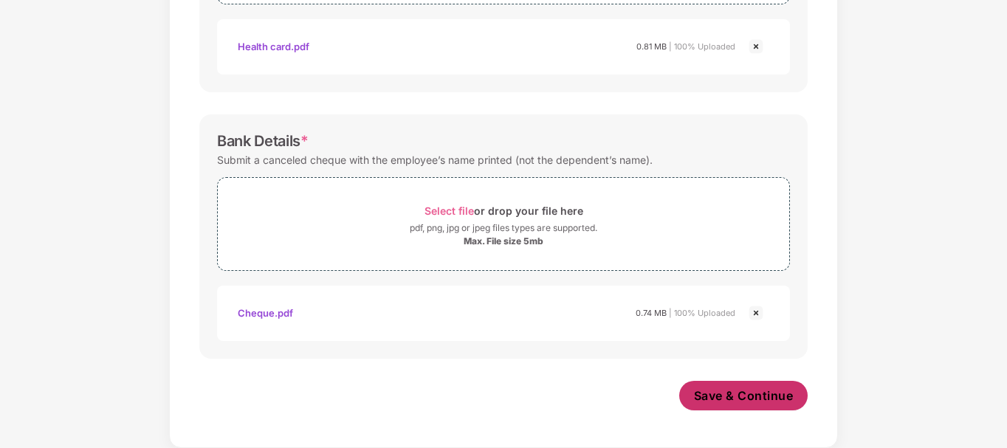
click at [724, 391] on span "Save & Continue" at bounding box center [744, 396] width 100 height 16
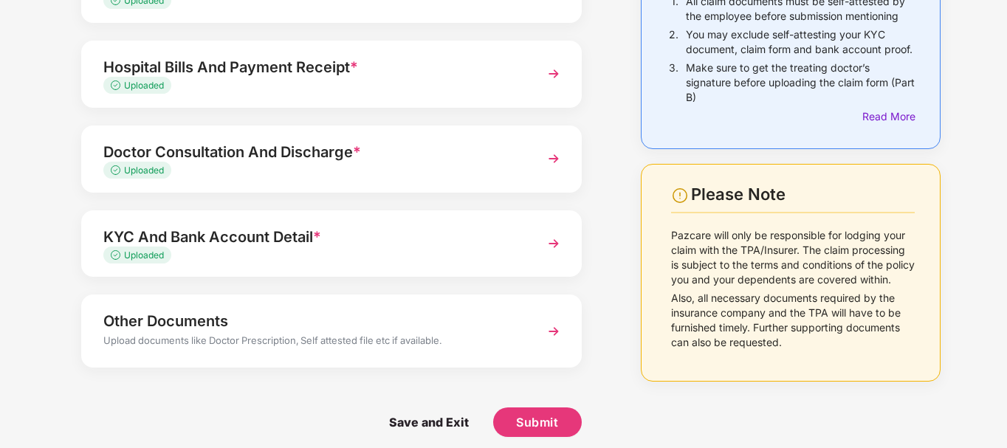
scroll to position [169, 0]
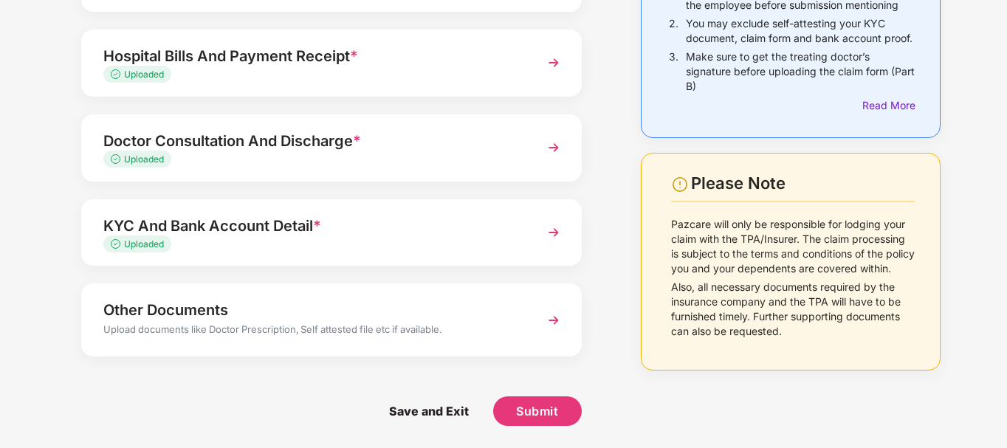
click at [422, 333] on div "Upload documents like Doctor Prescription, Self attested file etc if available." at bounding box center [312, 331] width 418 height 19
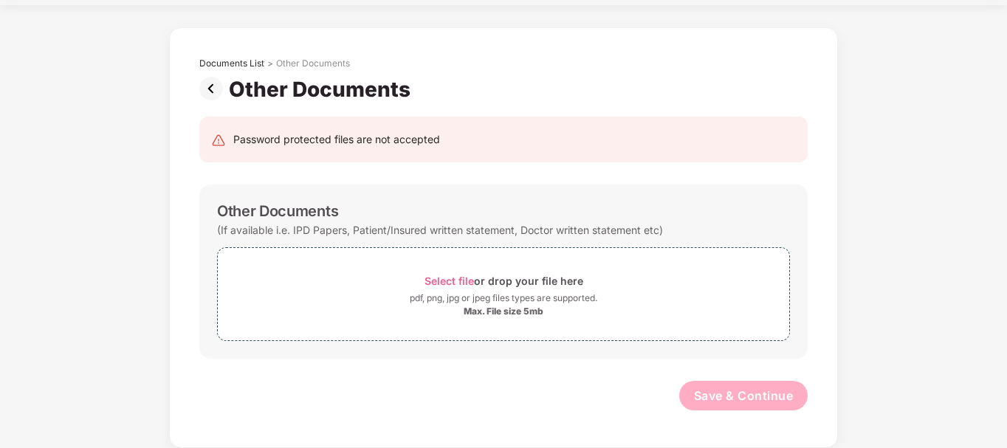
scroll to position [42, 0]
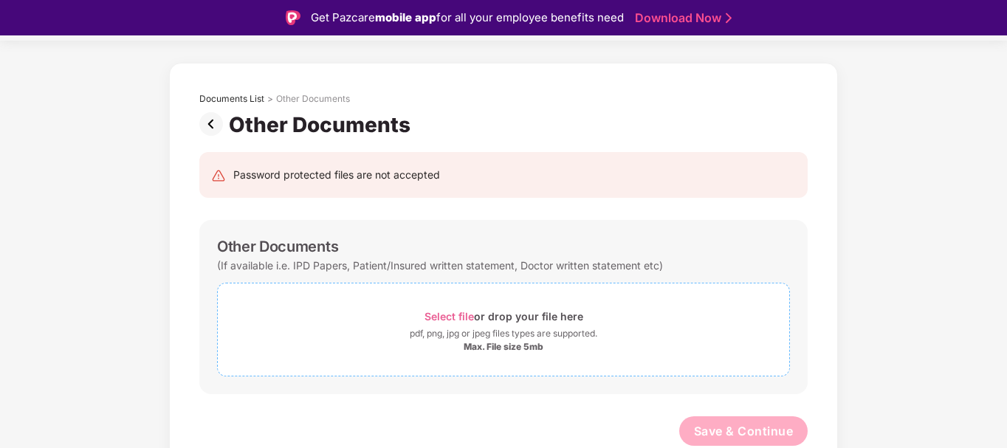
click at [455, 317] on span "Select file" at bounding box center [449, 316] width 49 height 13
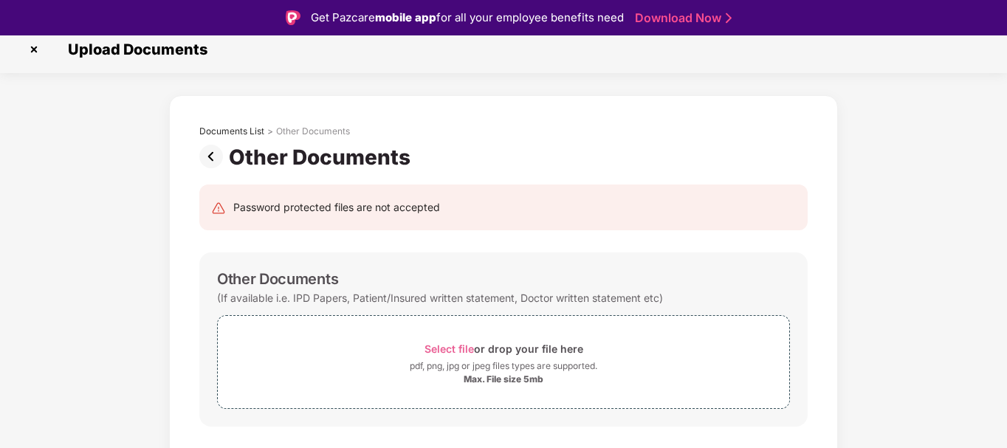
scroll to position [0, 0]
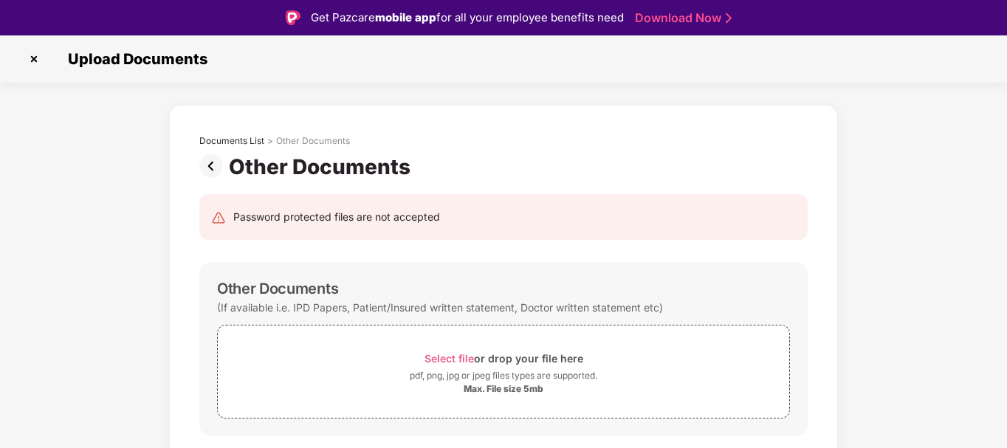
click at [208, 167] on img at bounding box center [214, 166] width 30 height 24
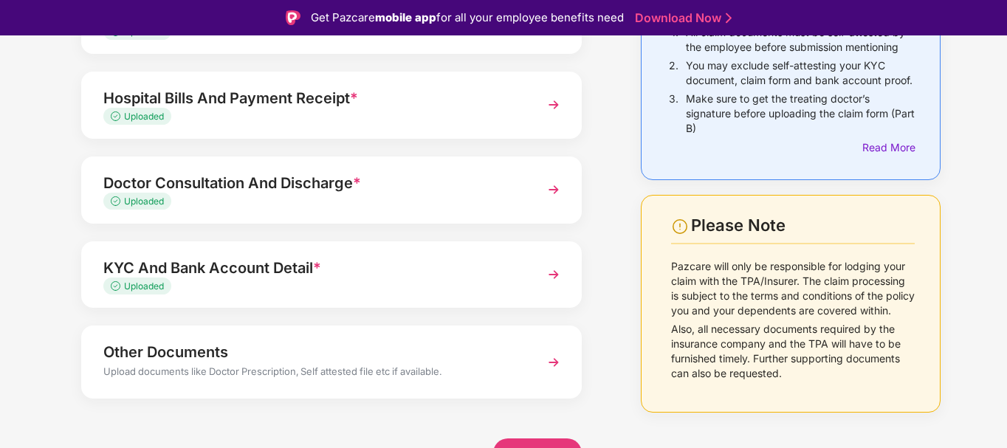
scroll to position [169, 0]
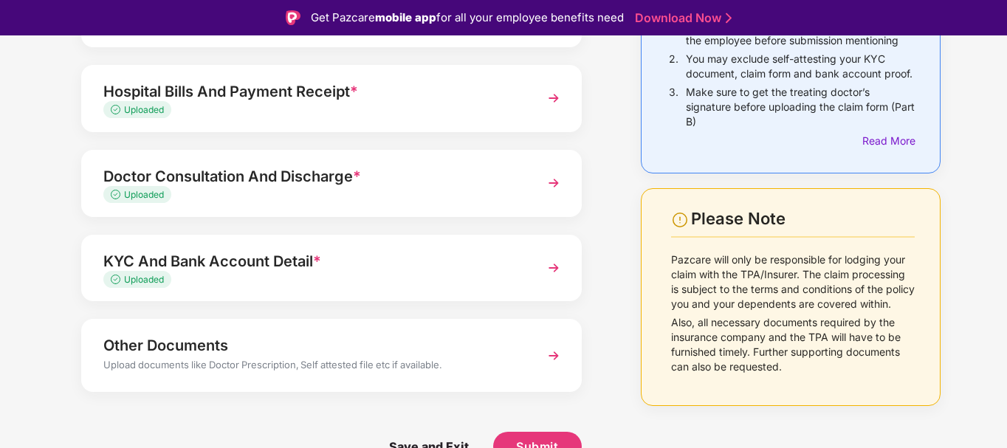
click at [547, 269] on img at bounding box center [554, 268] width 27 height 27
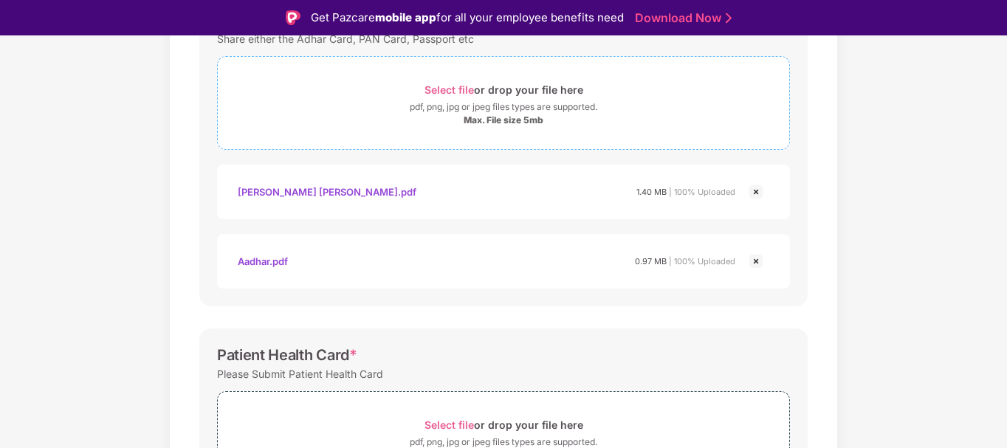
scroll to position [243, 0]
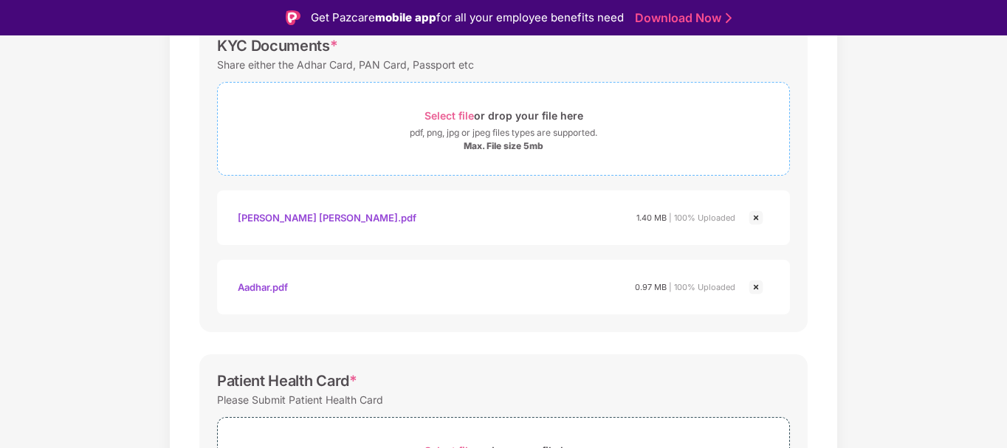
click at [452, 114] on span "Select file" at bounding box center [449, 115] width 49 height 13
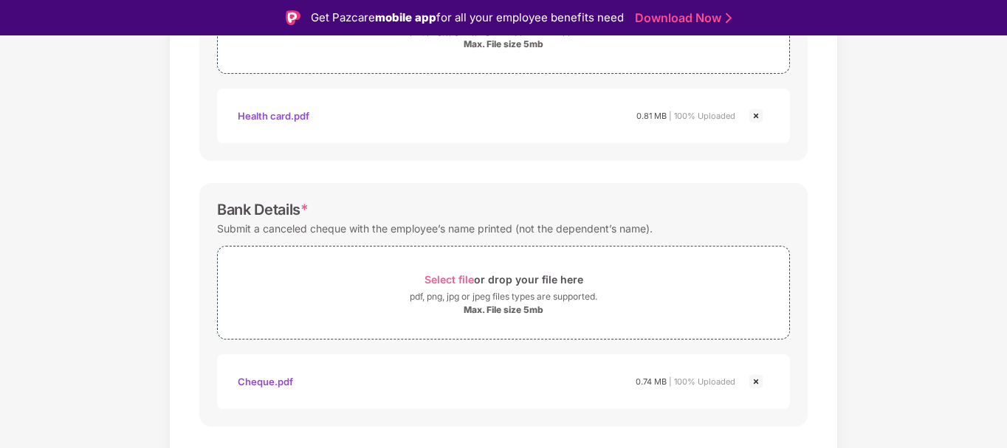
scroll to position [783, 0]
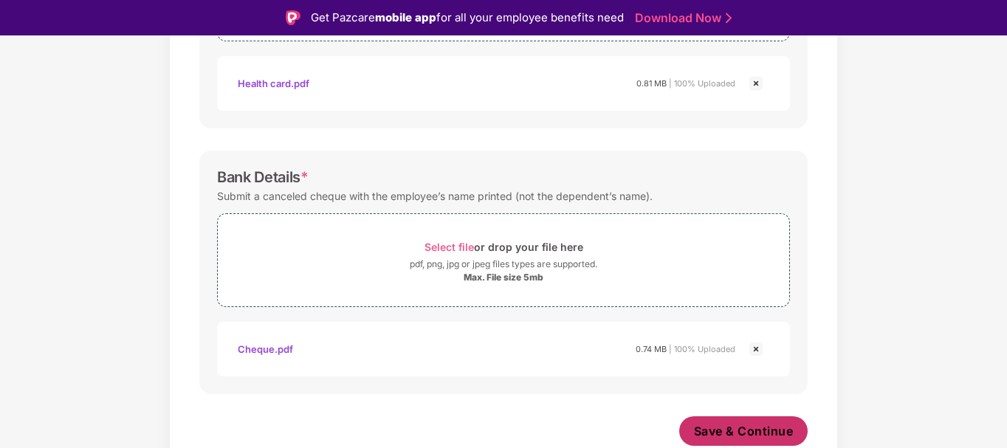
click at [716, 436] on span "Save & Continue" at bounding box center [744, 431] width 100 height 16
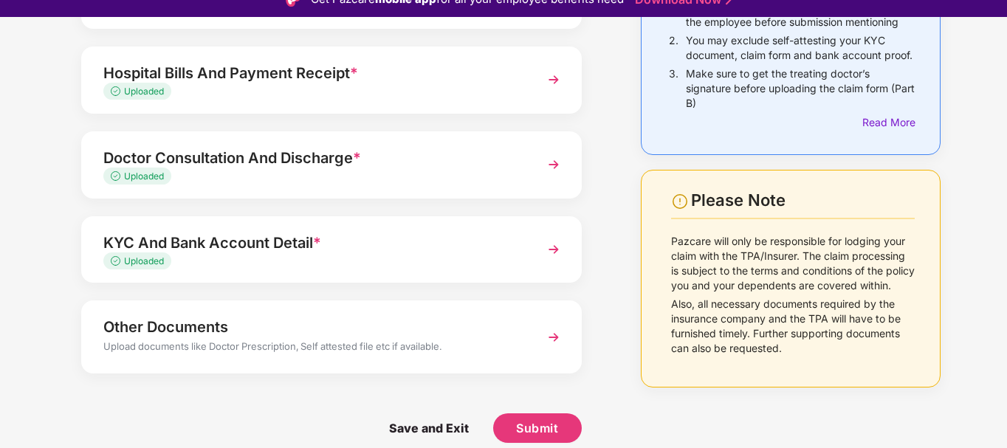
scroll to position [35, 0]
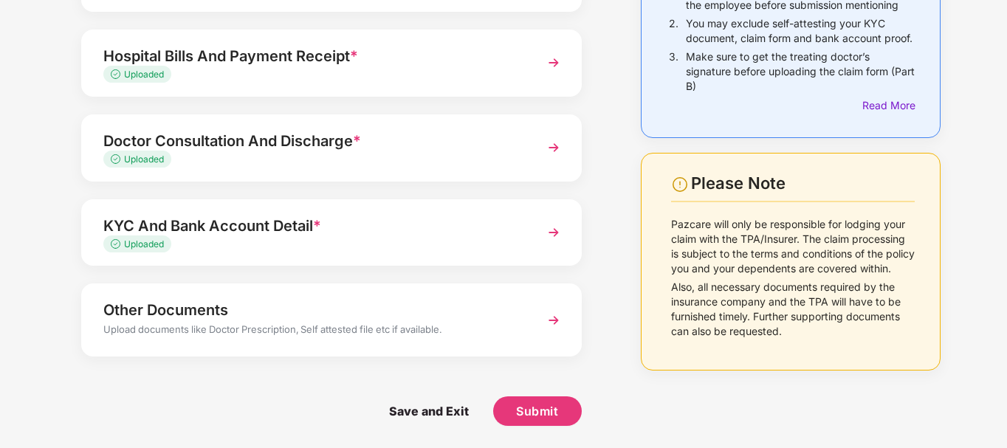
click at [314, 327] on div "Upload documents like Doctor Prescription, Self attested file etc if available." at bounding box center [312, 331] width 418 height 19
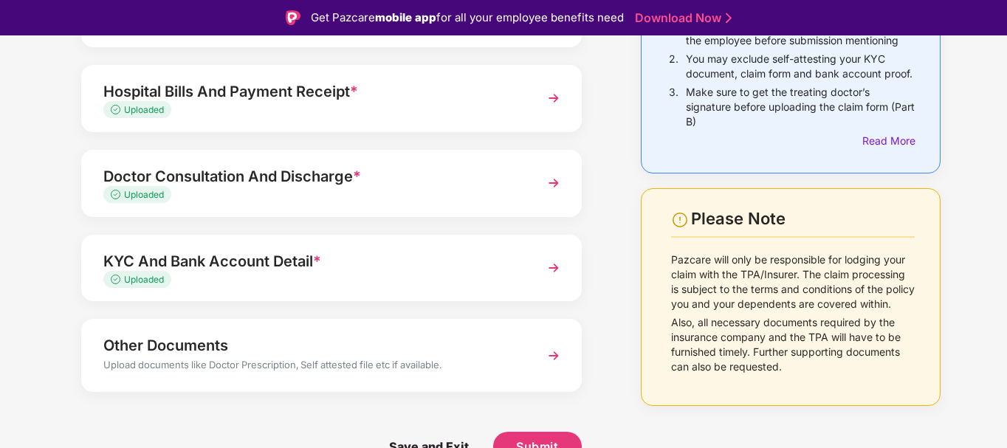
scroll to position [42, 0]
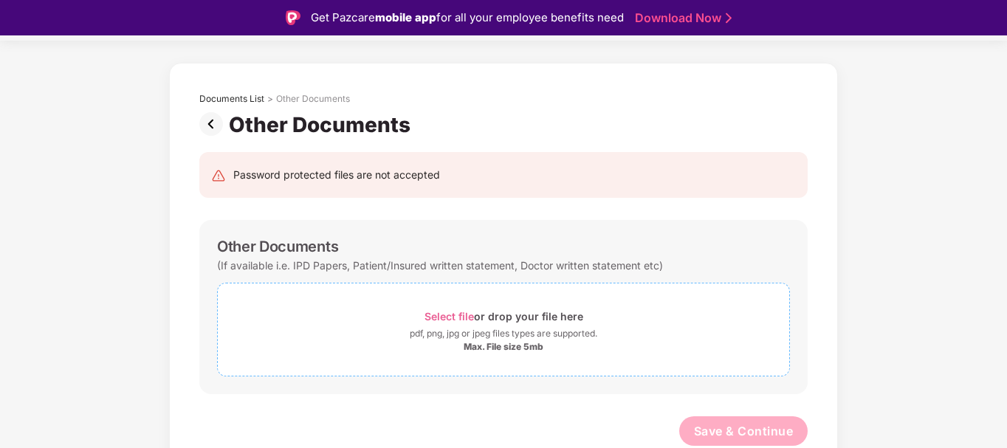
click at [448, 317] on span "Select file" at bounding box center [449, 316] width 49 height 13
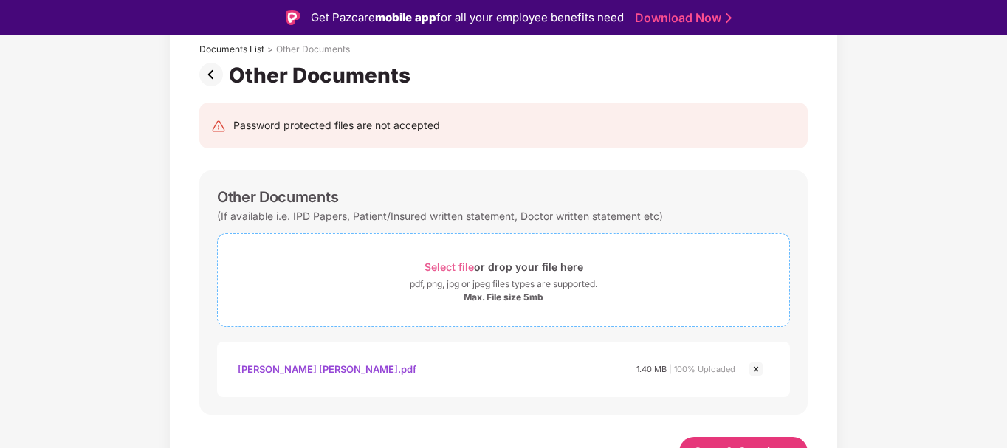
scroll to position [112, 0]
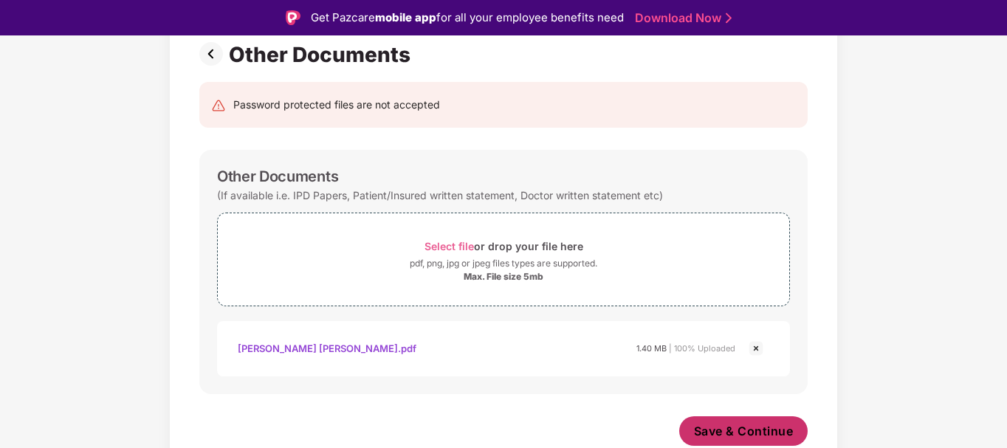
click at [750, 433] on span "Save & Continue" at bounding box center [744, 431] width 100 height 16
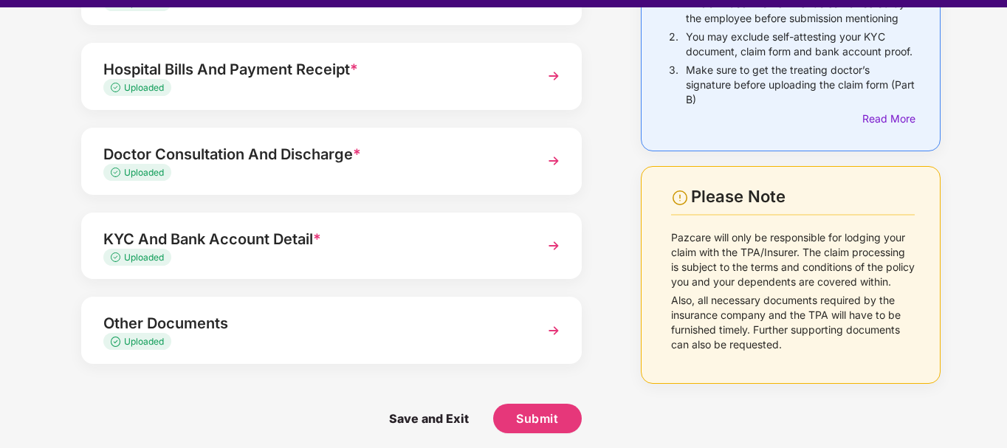
scroll to position [35, 0]
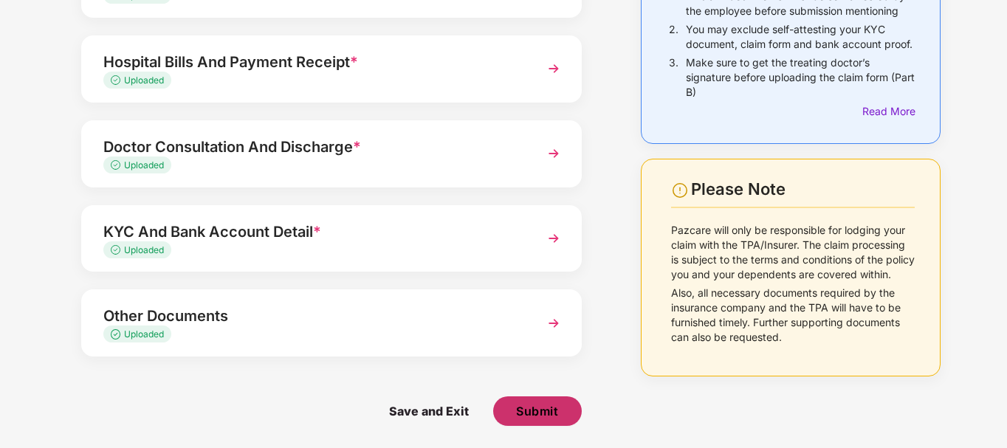
click at [540, 420] on button "Submit" at bounding box center [537, 412] width 89 height 30
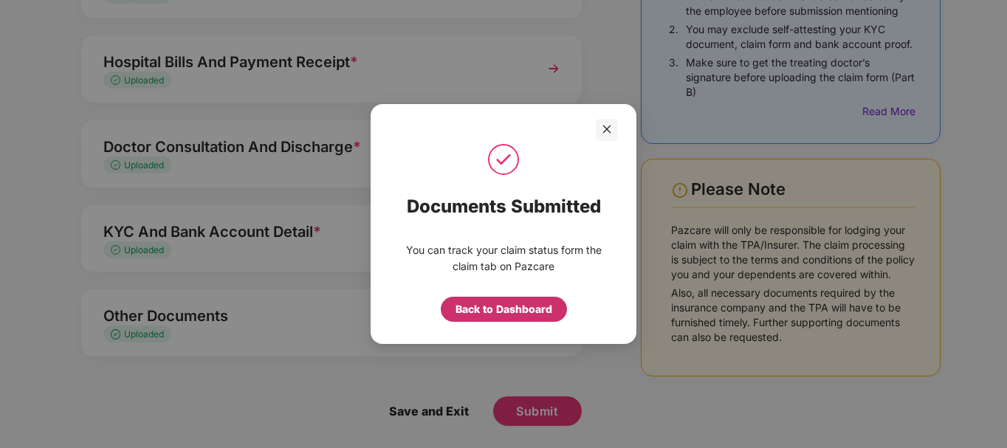
click at [496, 301] on div "Back to Dashboard" at bounding box center [504, 309] width 97 height 16
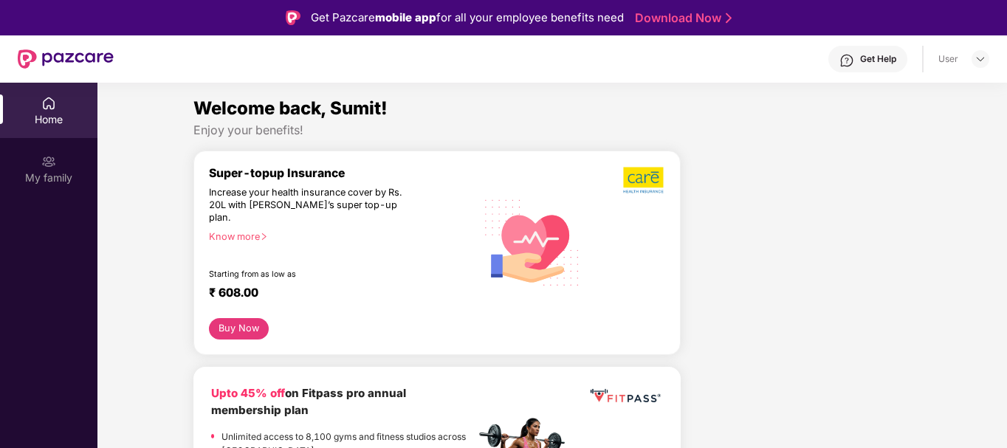
click at [948, 61] on div "User" at bounding box center [949, 59] width 20 height 12
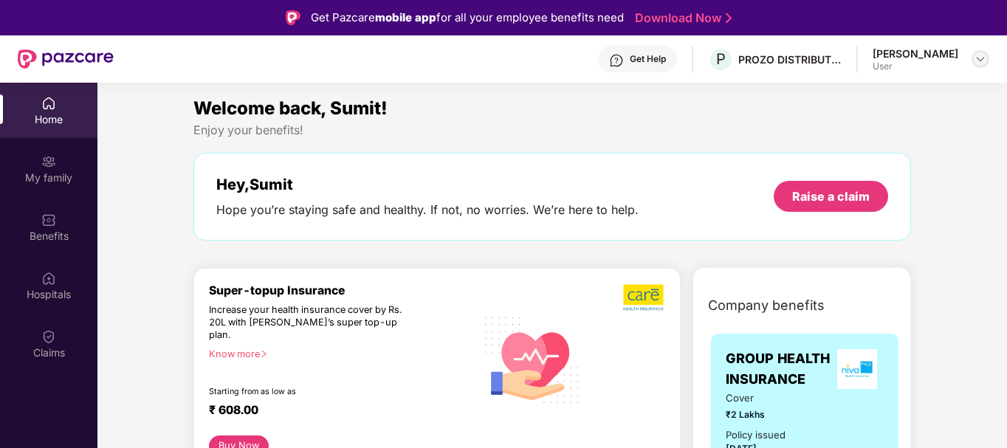
click at [979, 58] on img at bounding box center [981, 59] width 12 height 12
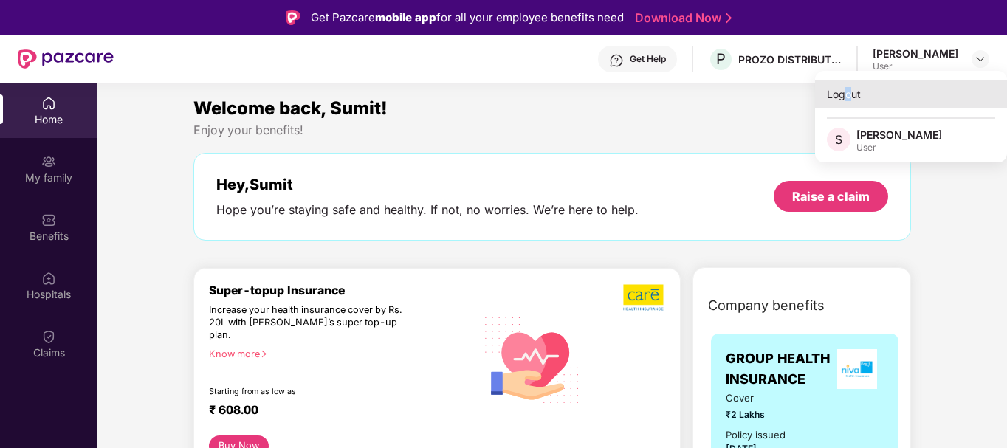
click at [850, 93] on div "Logout" at bounding box center [911, 94] width 192 height 29
